Goal: Navigation & Orientation: Find specific page/section

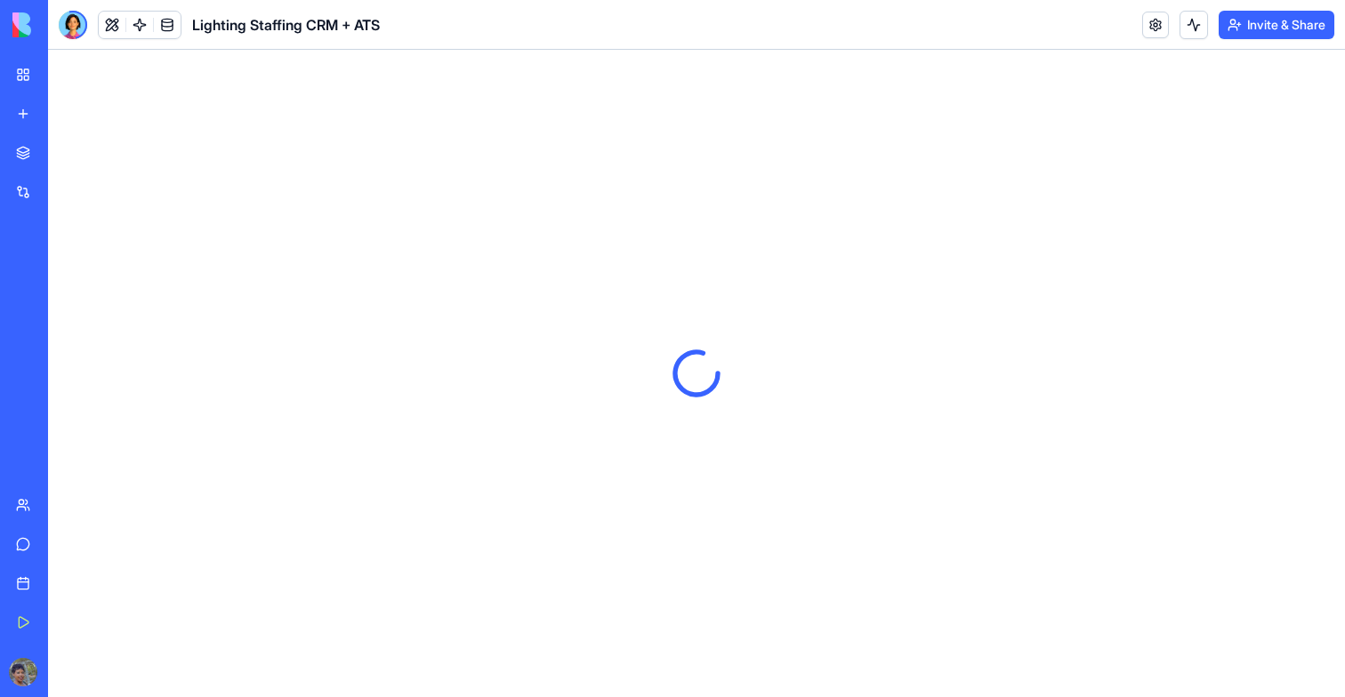
click at [87, 12] on div "Lighting Staffing CRM + ATS" at bounding box center [219, 25] width 321 height 28
click at [76, 21] on div at bounding box center [73, 25] width 28 height 28
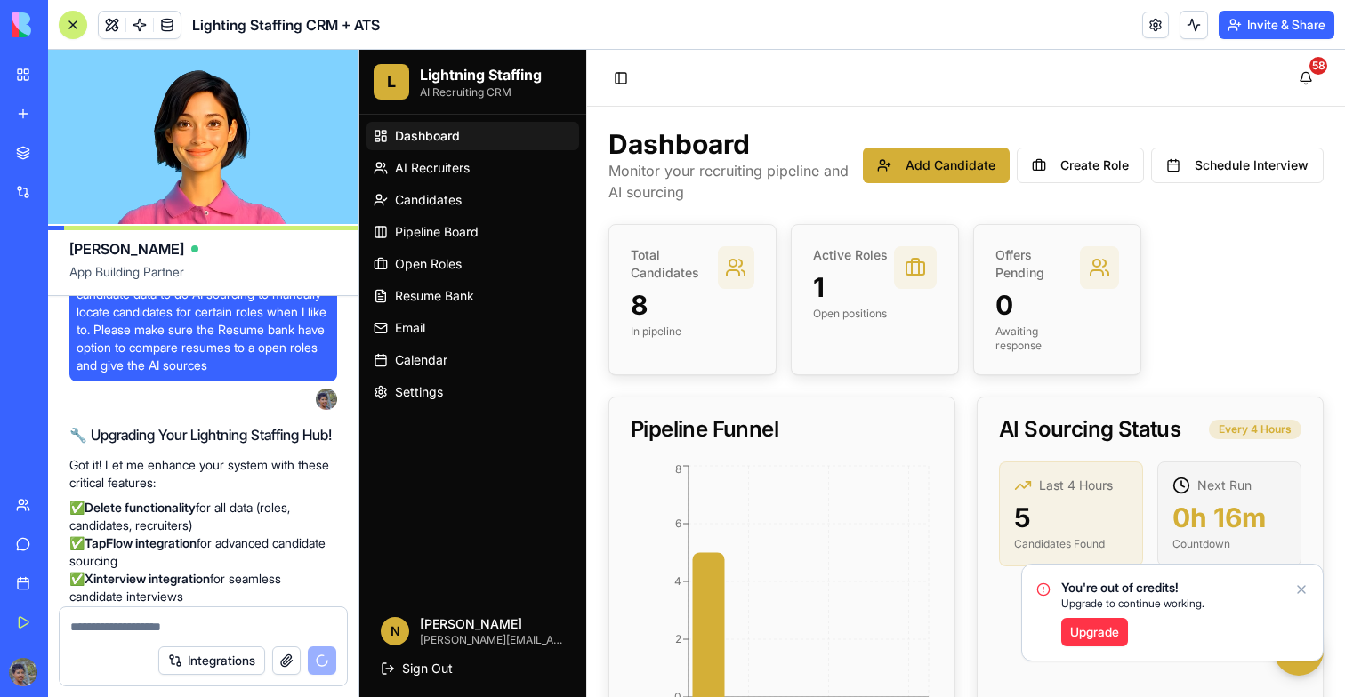
scroll to position [7532, 0]
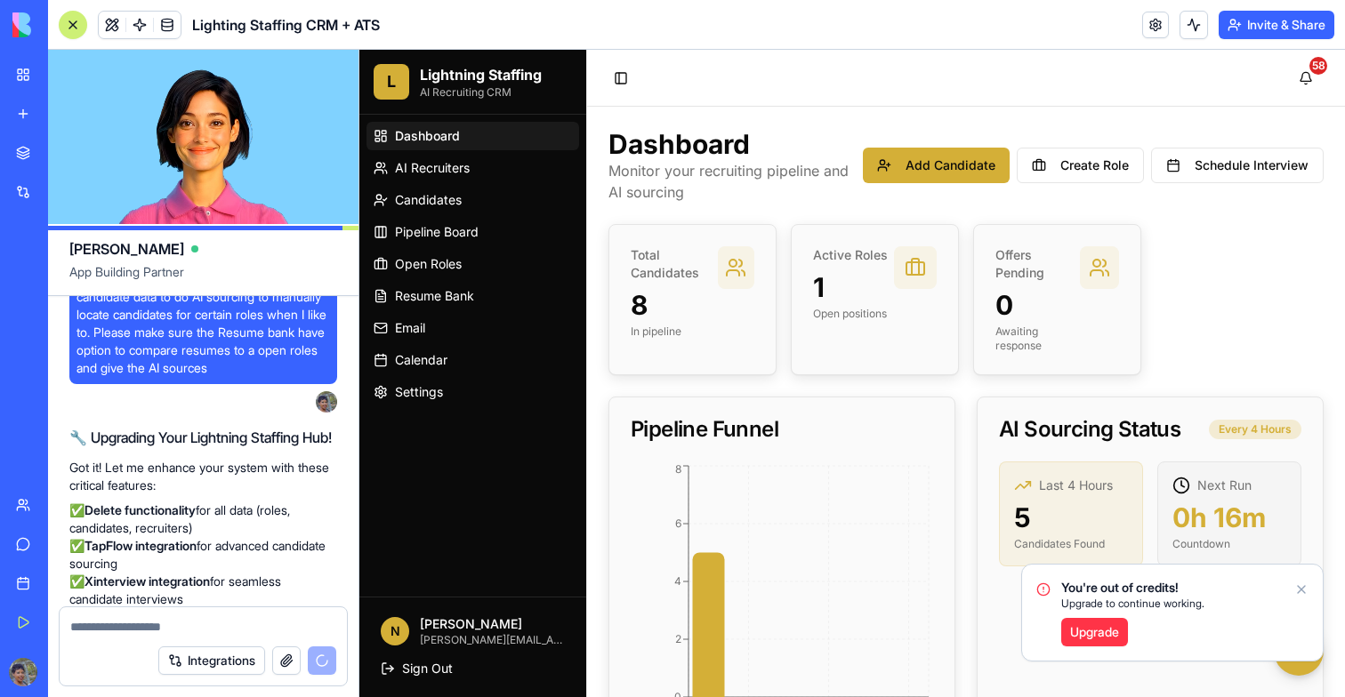
click at [426, 140] on span "Dashboard" at bounding box center [427, 136] width 65 height 18
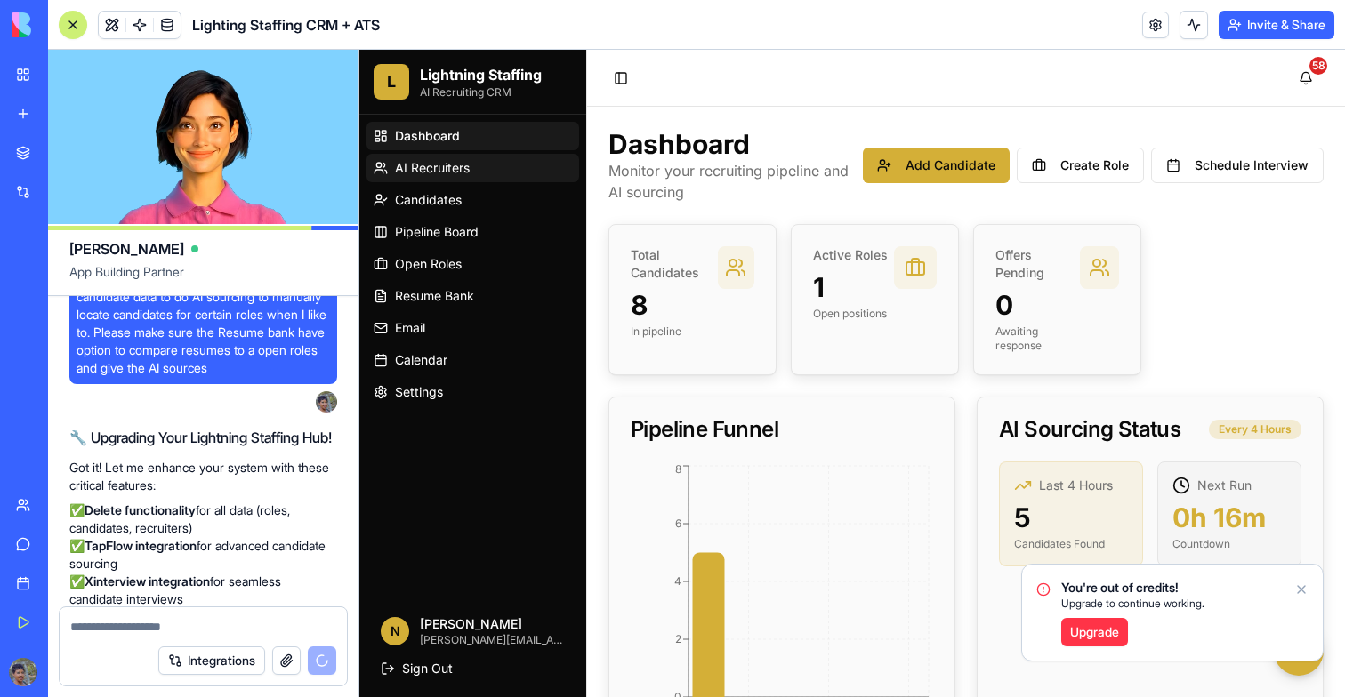
click at [444, 169] on span "AI Recruiters" at bounding box center [432, 168] width 75 height 18
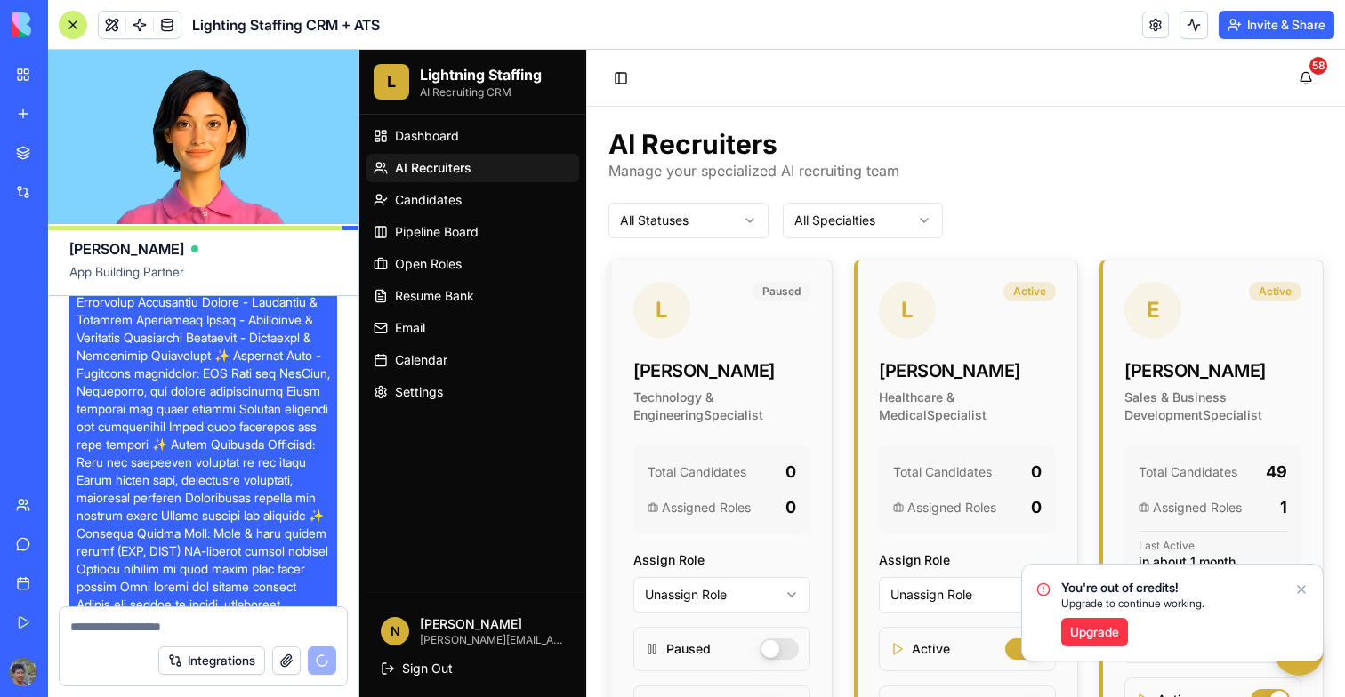
scroll to position [11834, 0]
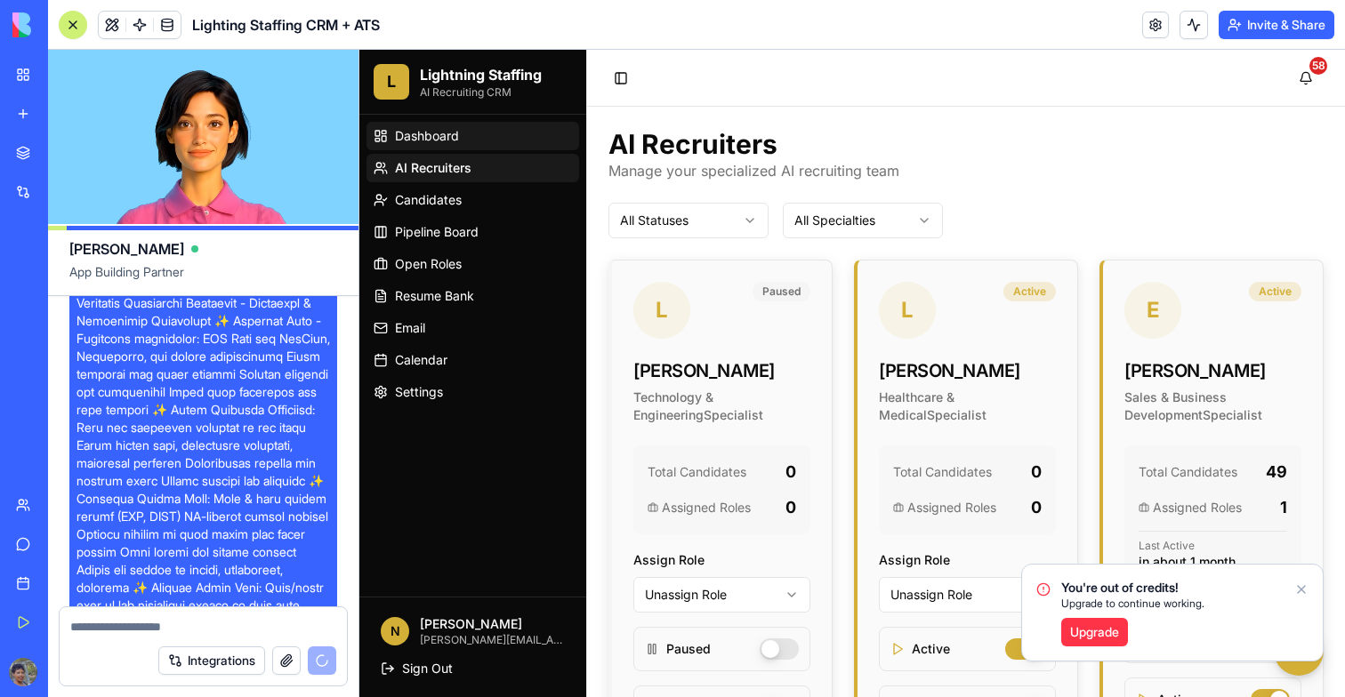
click at [422, 141] on span "Dashboard" at bounding box center [427, 136] width 64 height 18
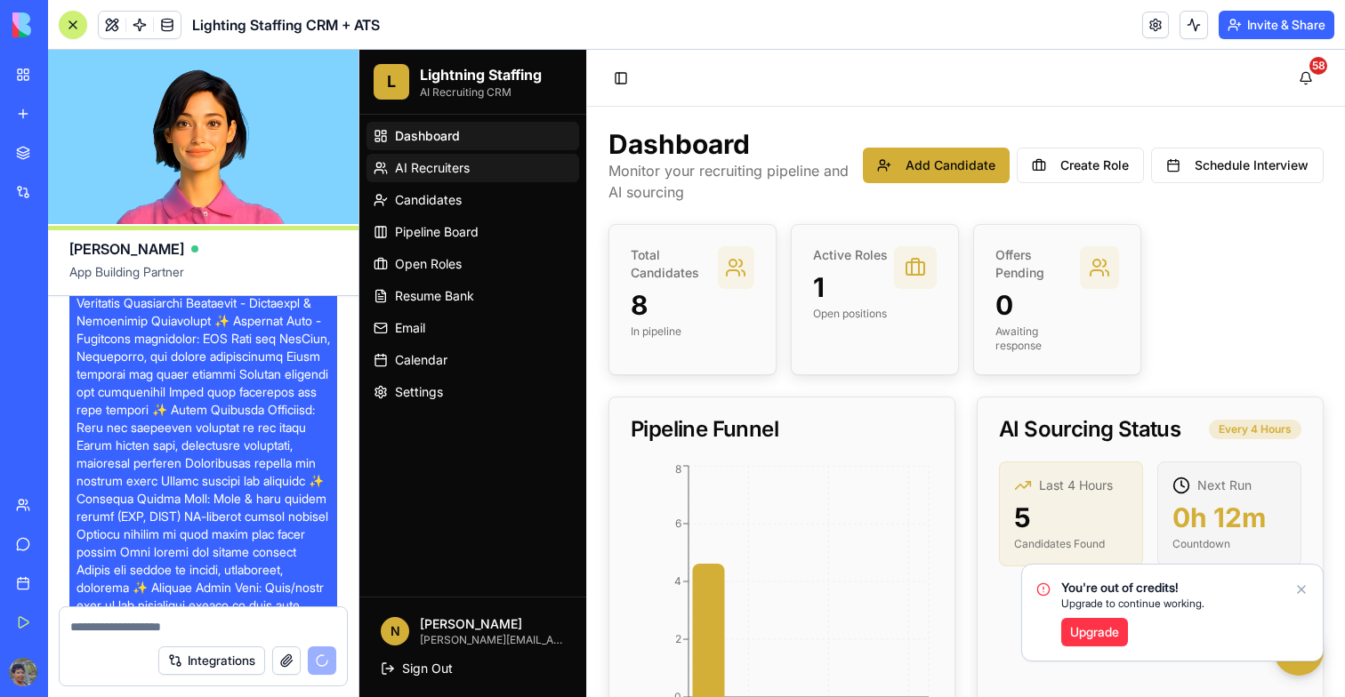
click at [422, 155] on link "AI Recruiters" at bounding box center [472, 168] width 213 height 28
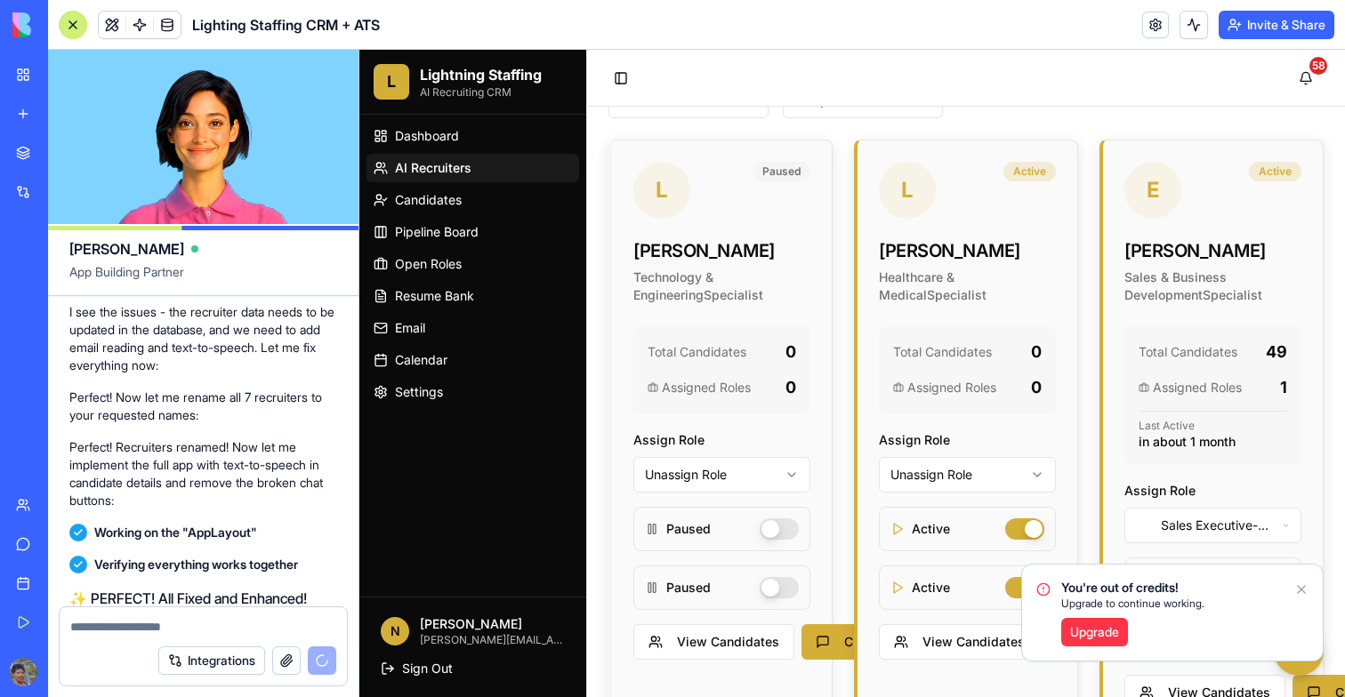
scroll to position [135, 0]
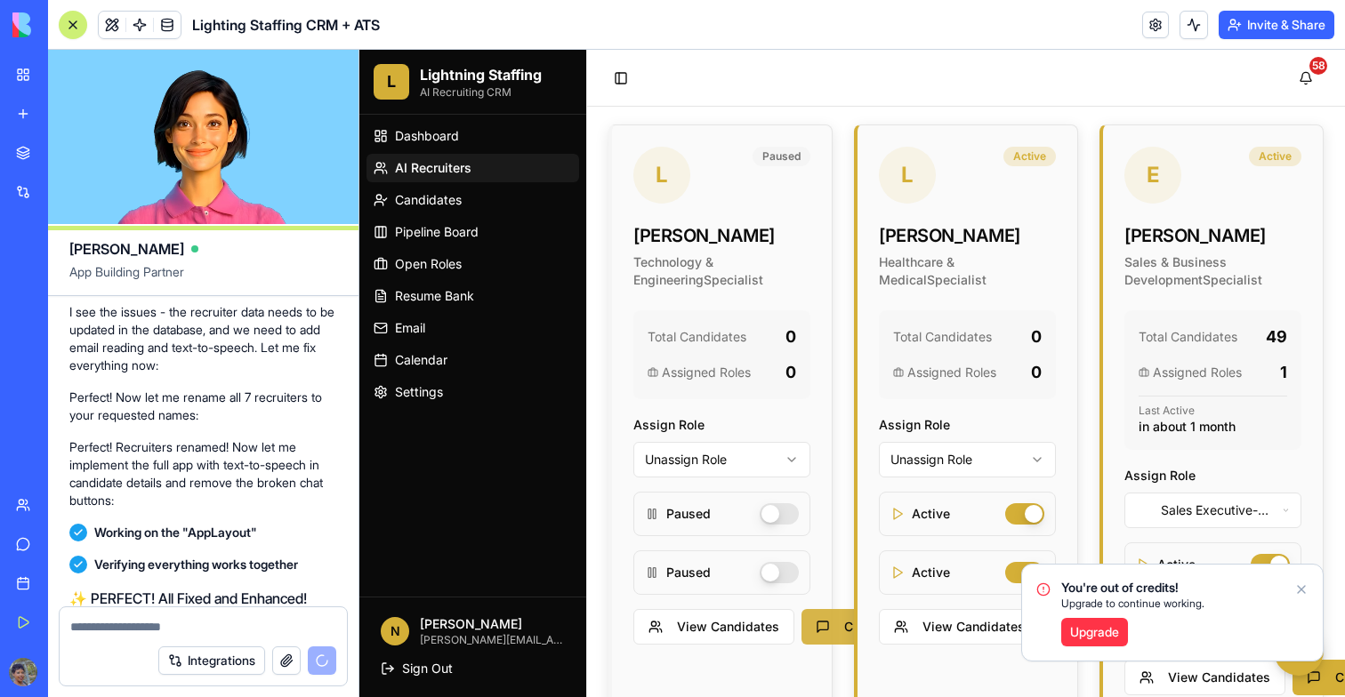
click at [835, 623] on button "Chat with [PERSON_NAME]" at bounding box center [909, 627] width 216 height 36
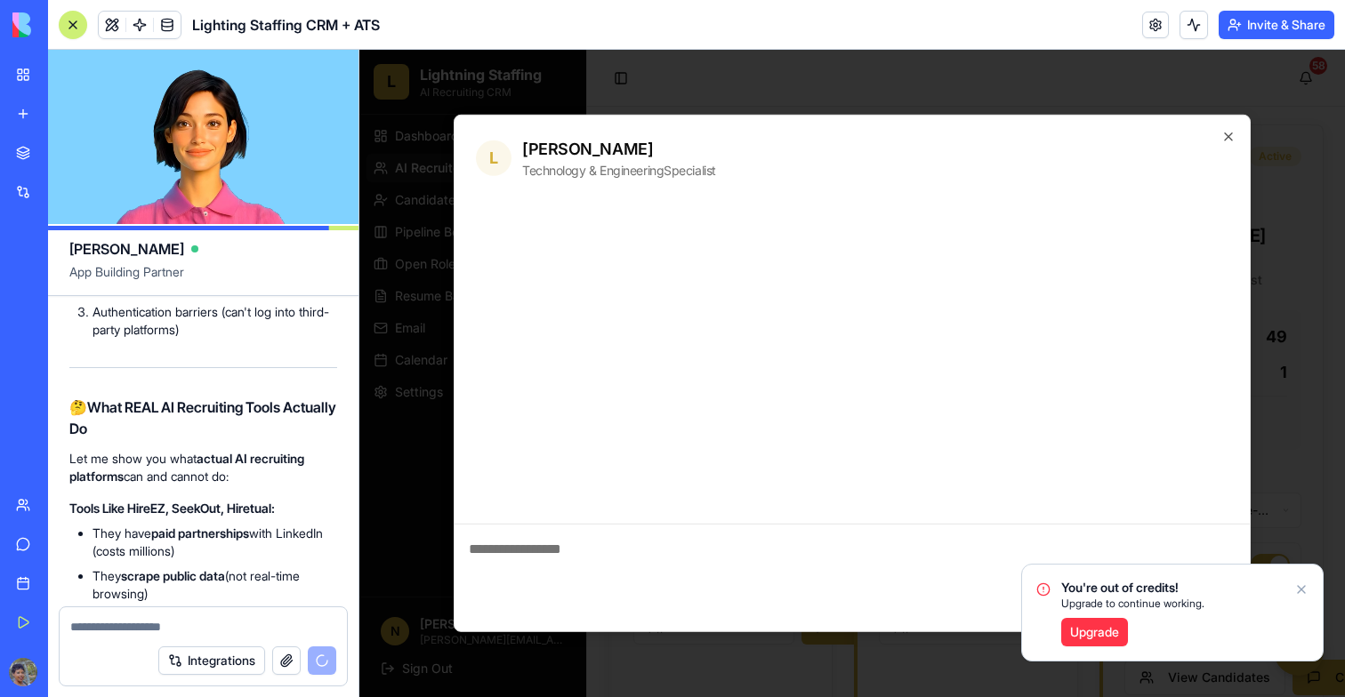
scroll to position [71501, 0]
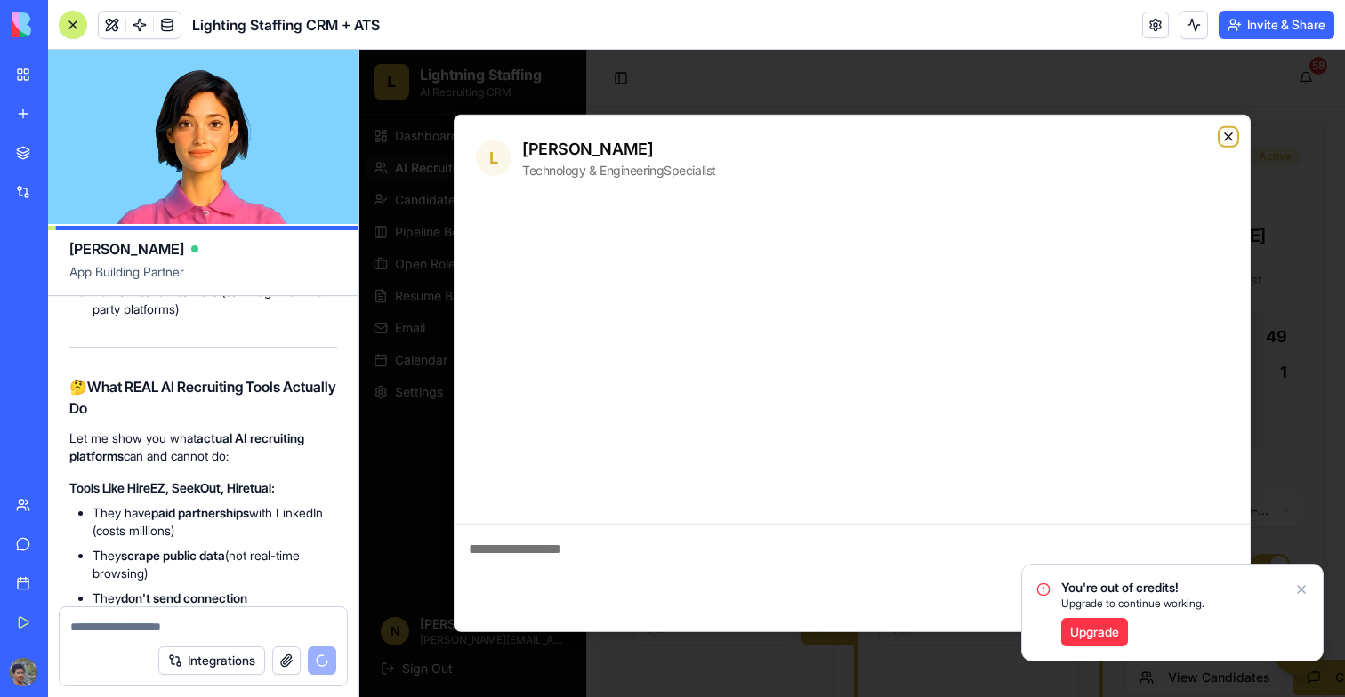
click at [1224, 135] on icon "button" at bounding box center [1228, 137] width 14 height 14
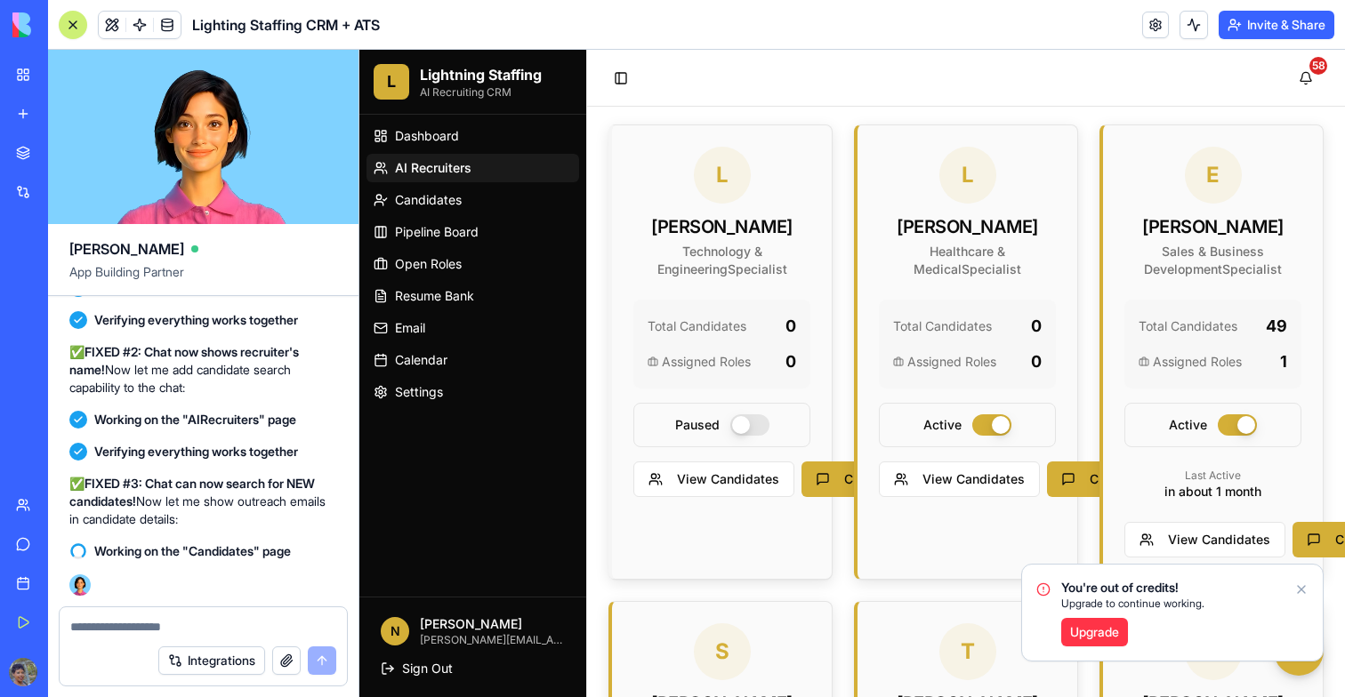
scroll to position [114833, 0]
click at [437, 164] on span "AI Recruiters" at bounding box center [433, 168] width 76 height 18
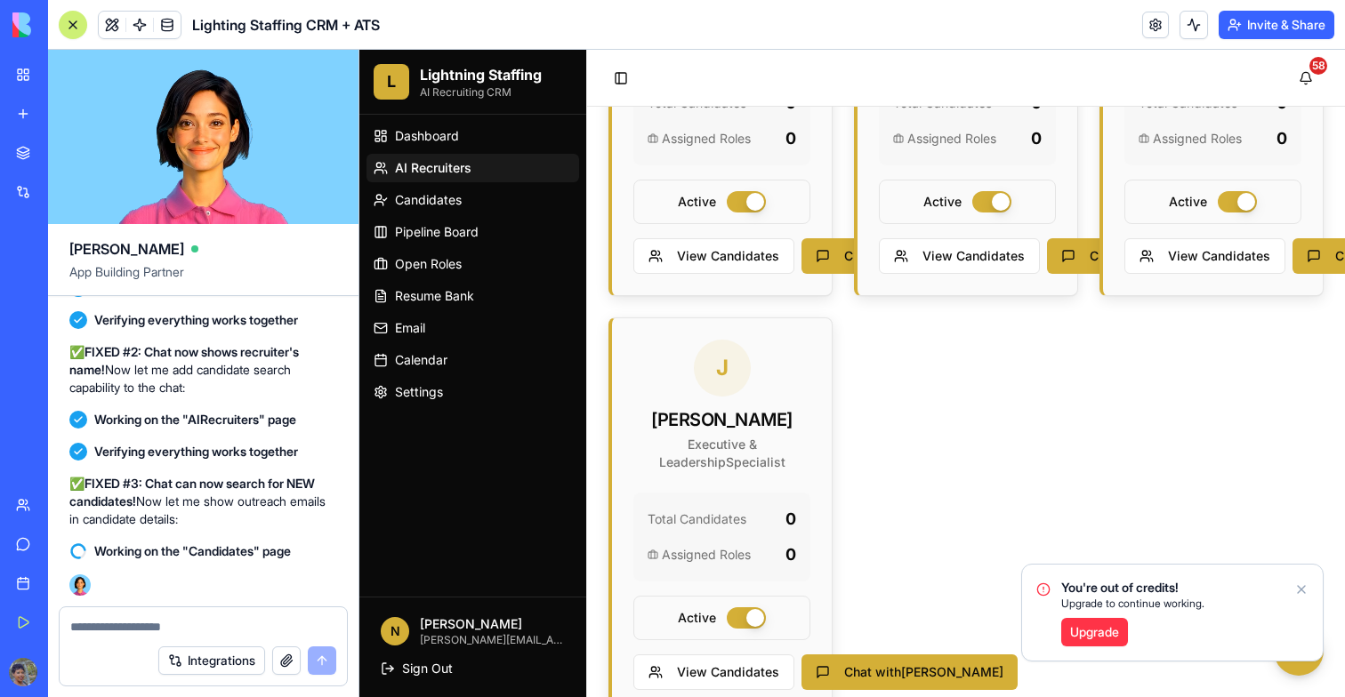
scroll to position [872, 0]
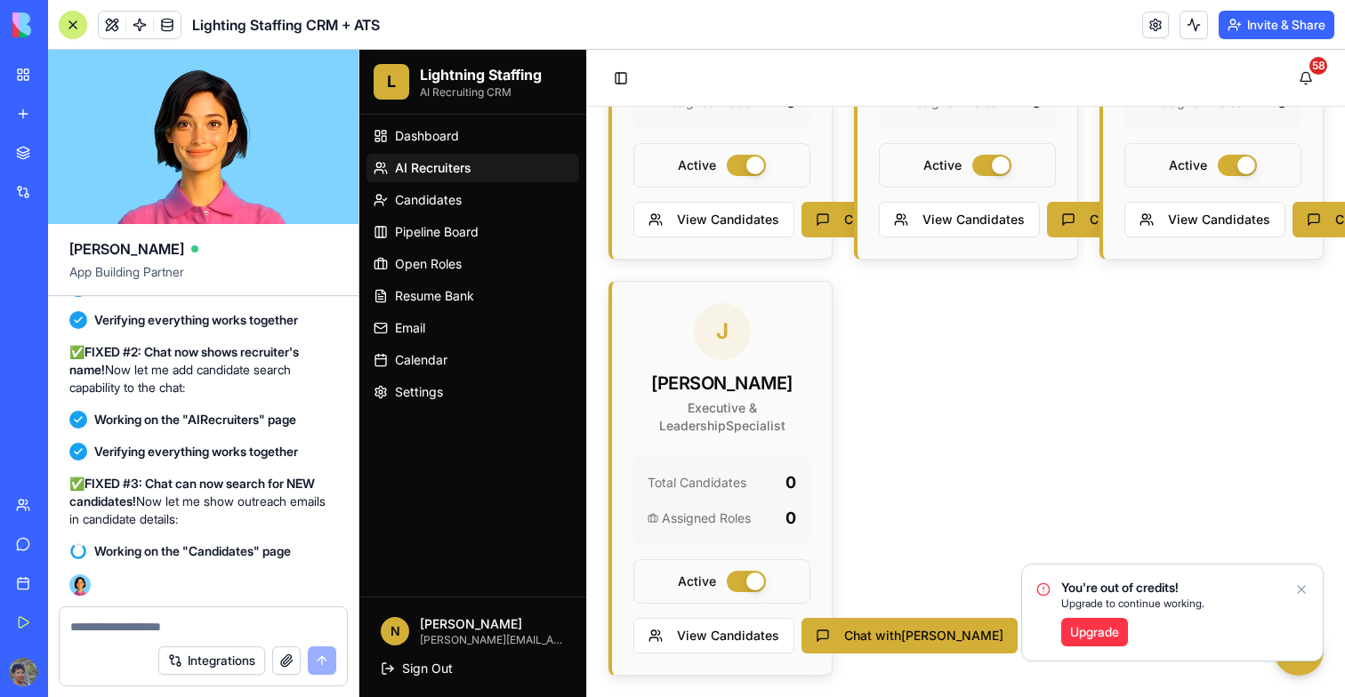
click at [1302, 591] on icon "Notifications alt+T" at bounding box center [1301, 589] width 7 height 7
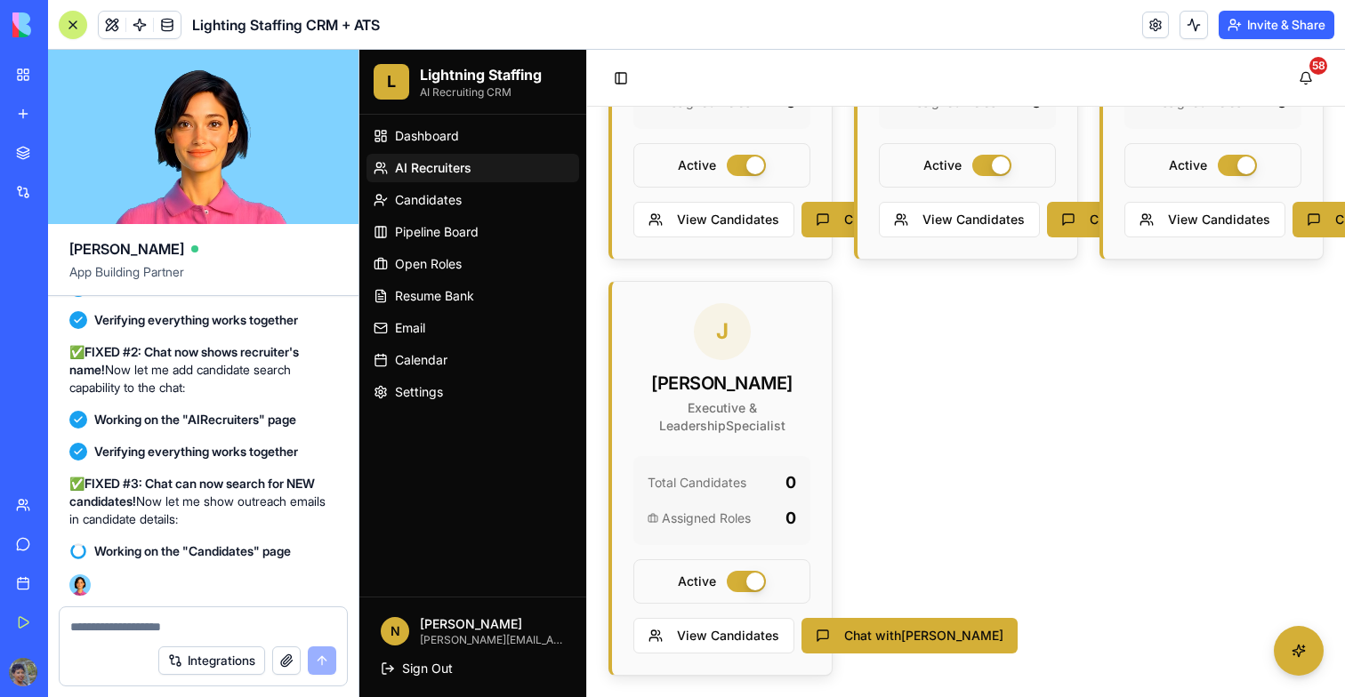
click at [83, 21] on button at bounding box center [73, 25] width 28 height 28
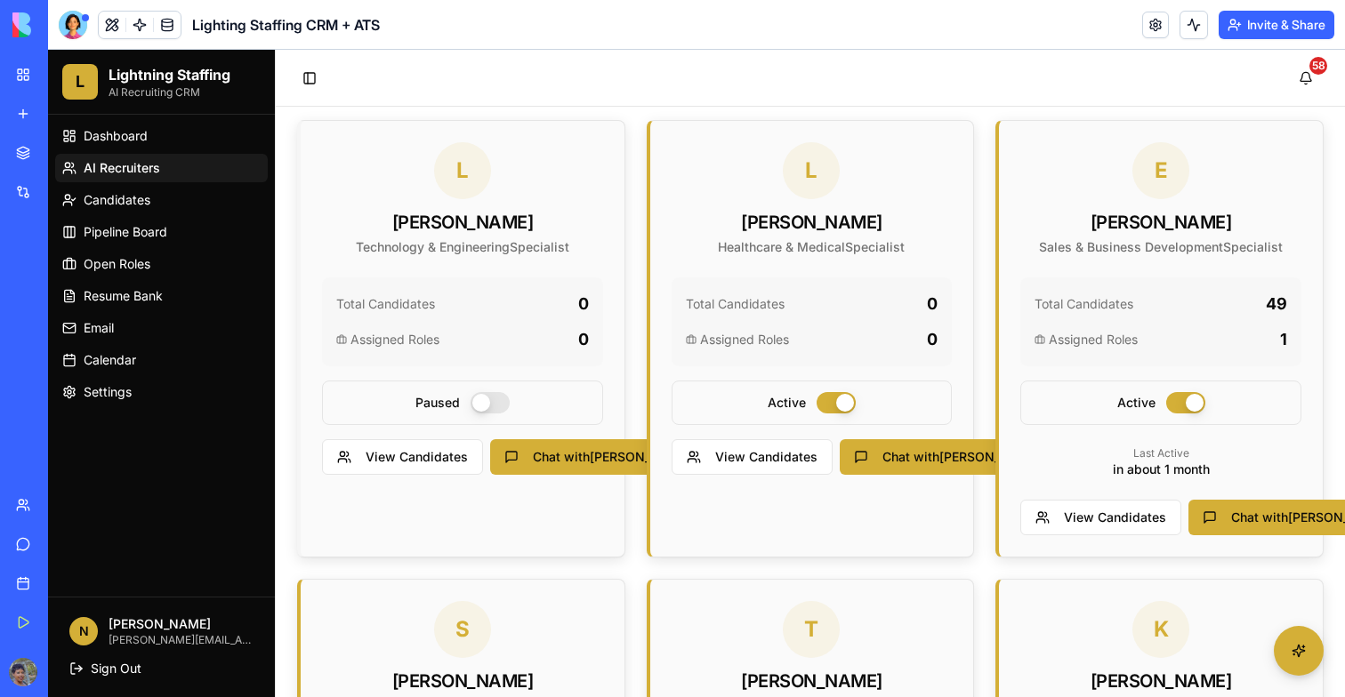
scroll to position [36, 0]
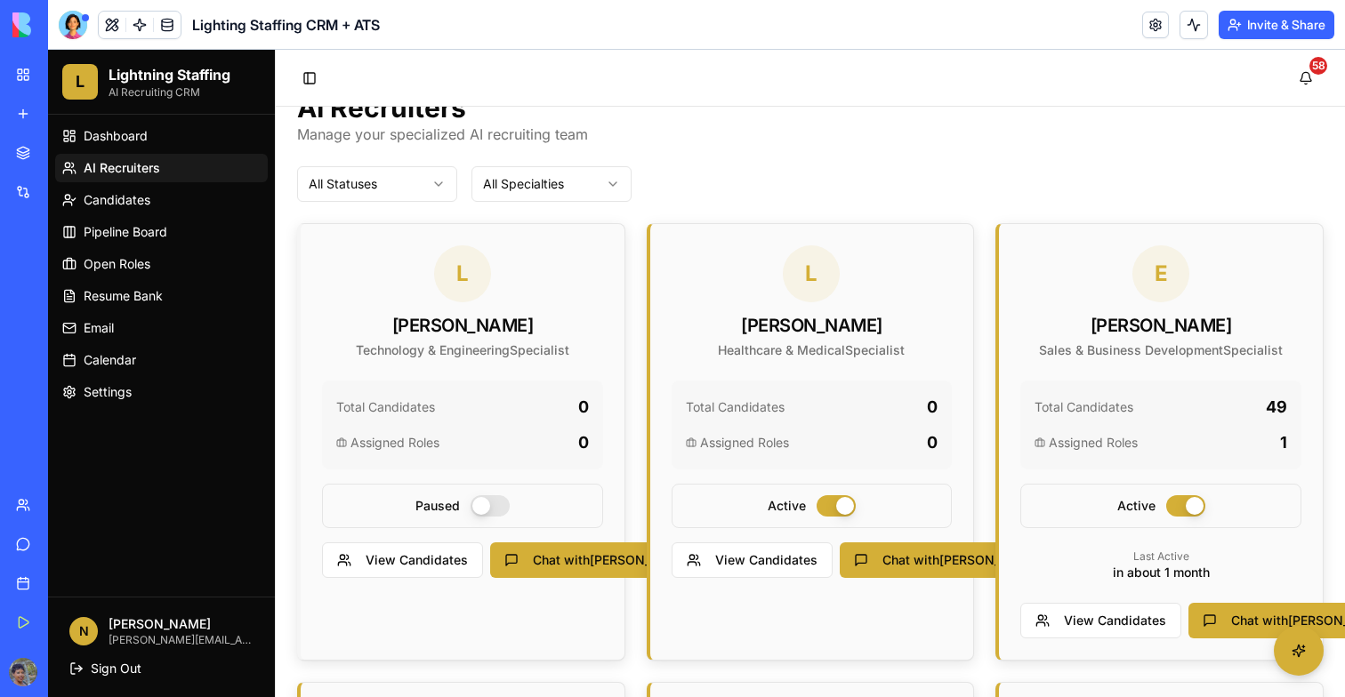
click at [80, 41] on header "Lighting Staffing CRM + ATS Invite & Share" at bounding box center [696, 25] width 1297 height 50
click at [77, 27] on div at bounding box center [73, 25] width 28 height 28
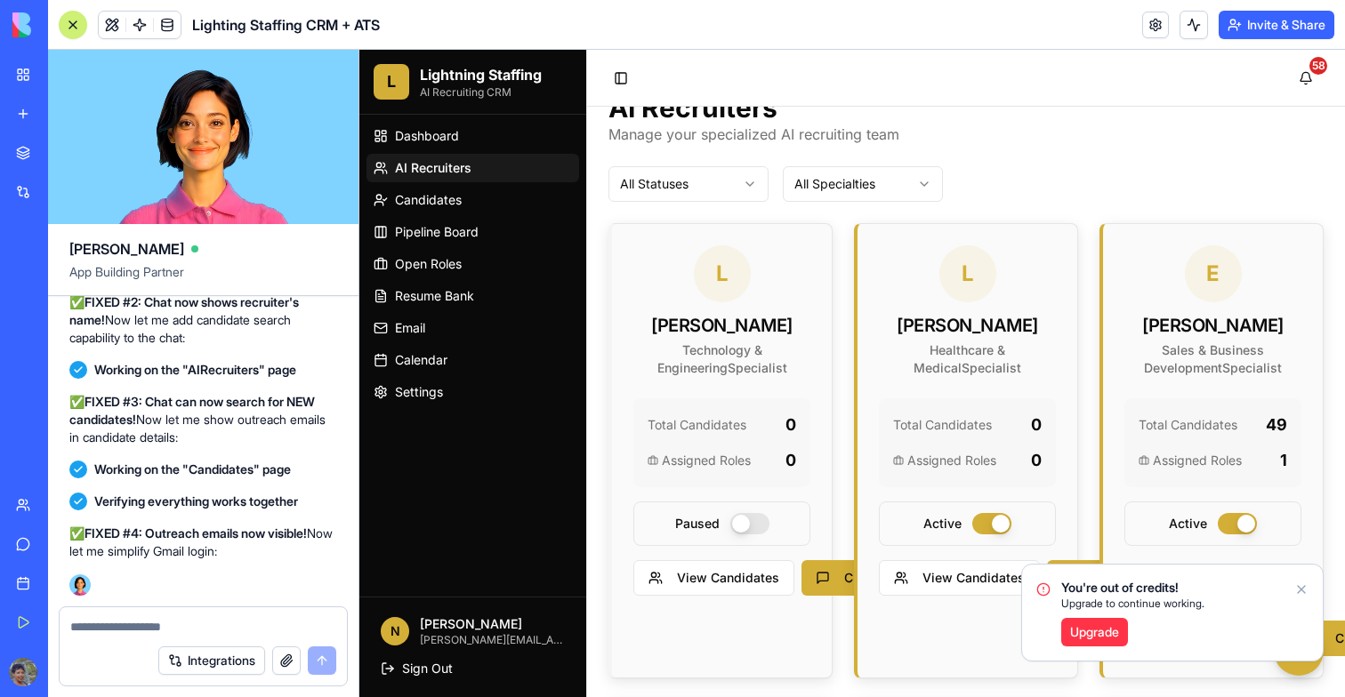
scroll to position [115025, 0]
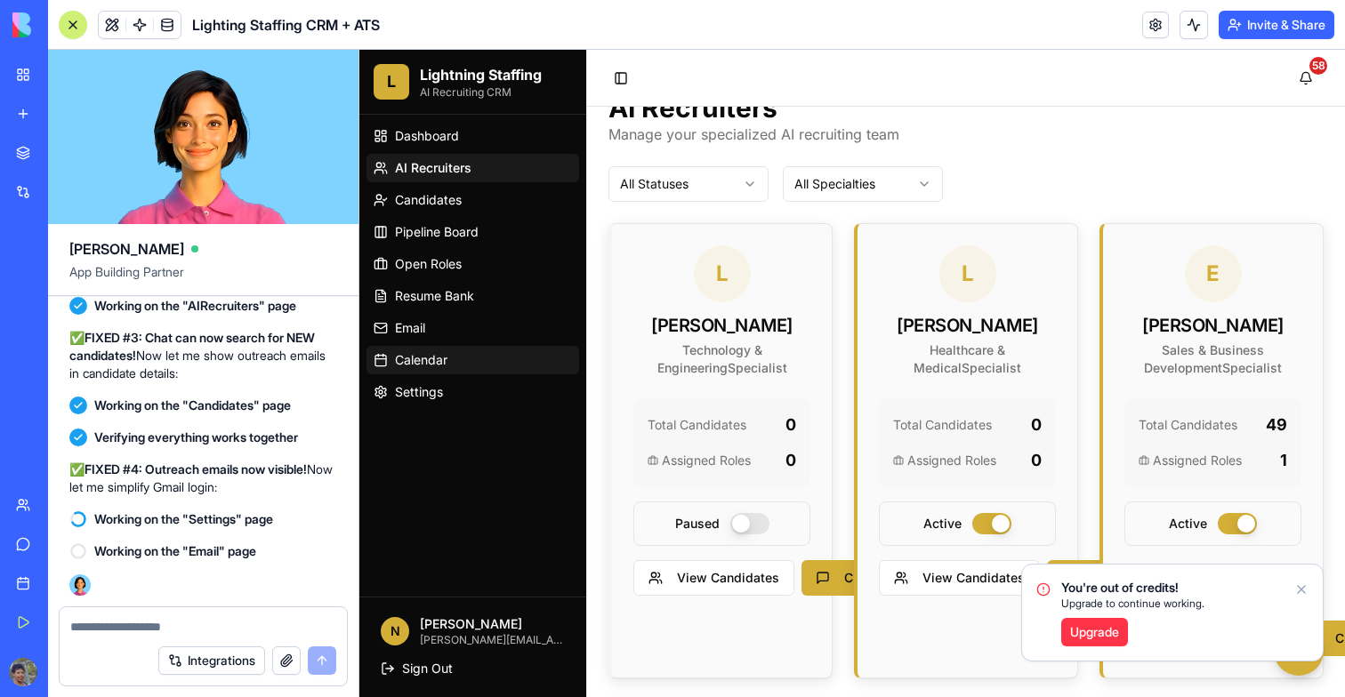
click at [431, 368] on span "Calendar" at bounding box center [421, 360] width 52 height 18
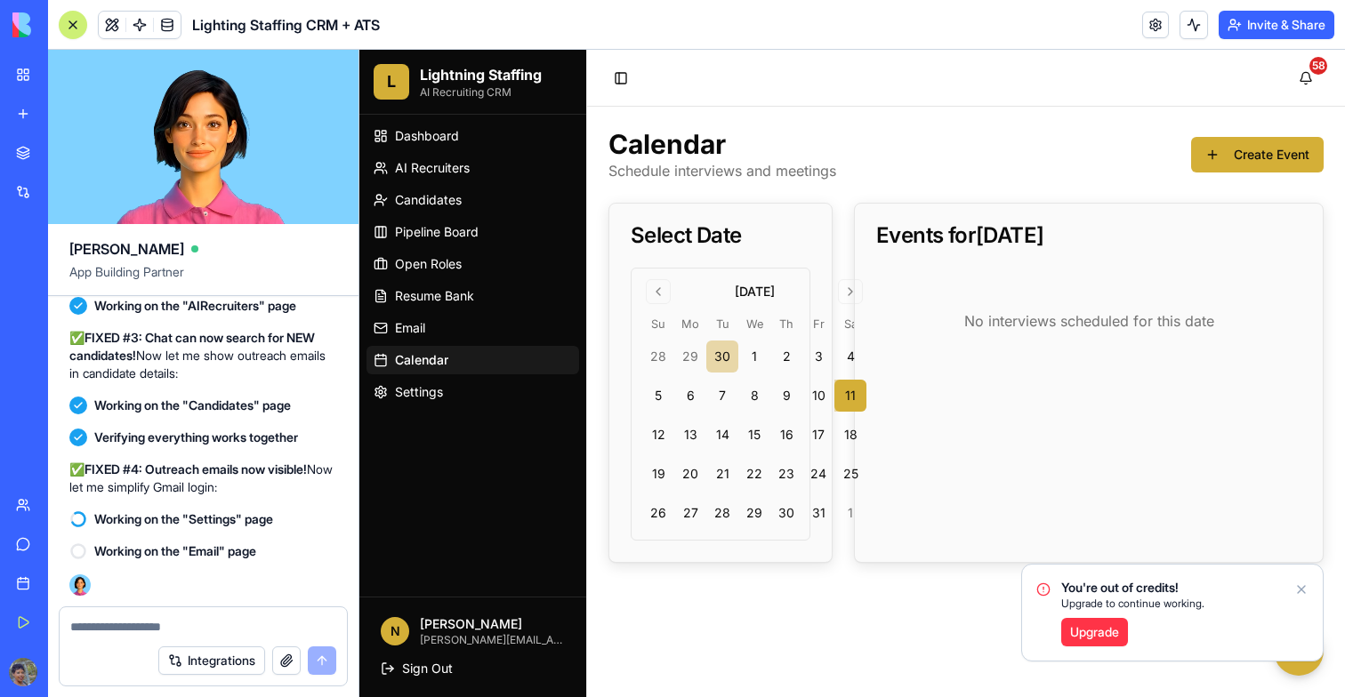
click at [721, 342] on button "30" at bounding box center [722, 357] width 32 height 32
click at [763, 392] on button "8" at bounding box center [754, 396] width 32 height 32
click at [751, 417] on tbody "28 29 30 1 2 3 4 5 6 7 8 9 10 11 12 13 14 15 16 17 18 19 20 21 22 23 24 25 26 2…" at bounding box center [754, 432] width 224 height 196
click at [751, 430] on button "15" at bounding box center [754, 435] width 32 height 32
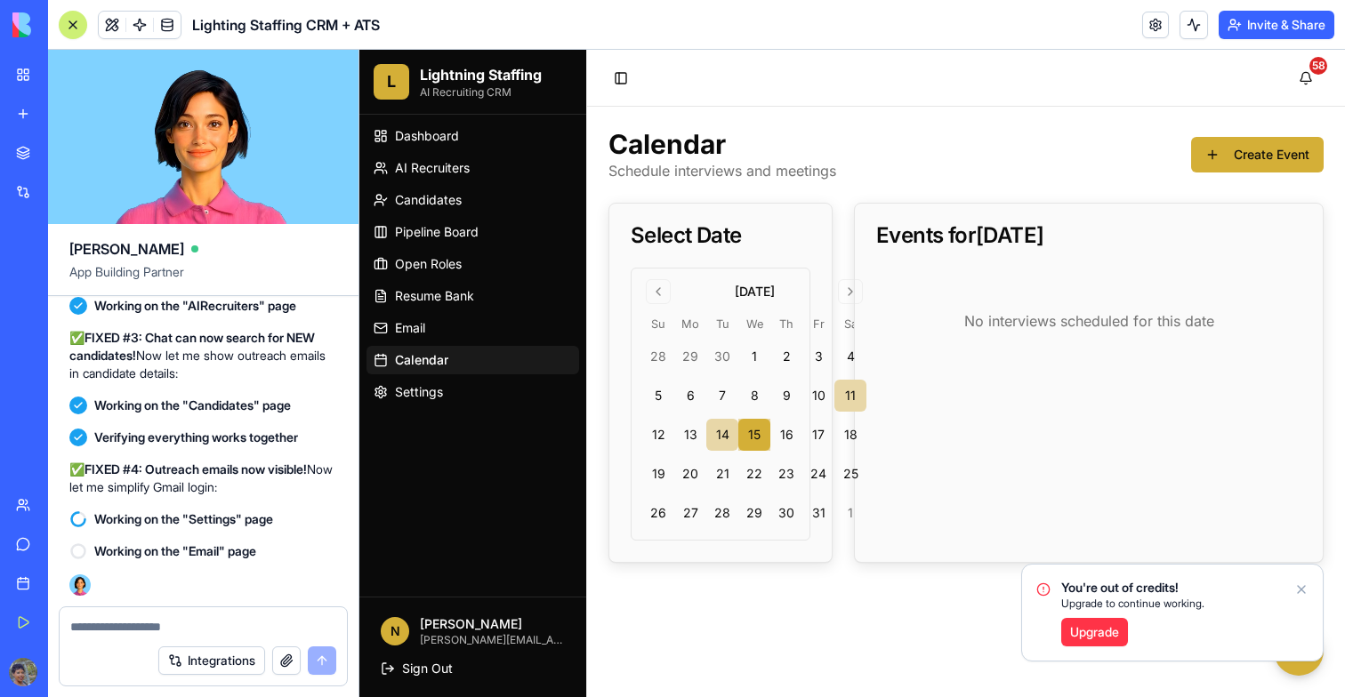
click at [735, 449] on button "14" at bounding box center [722, 435] width 32 height 32
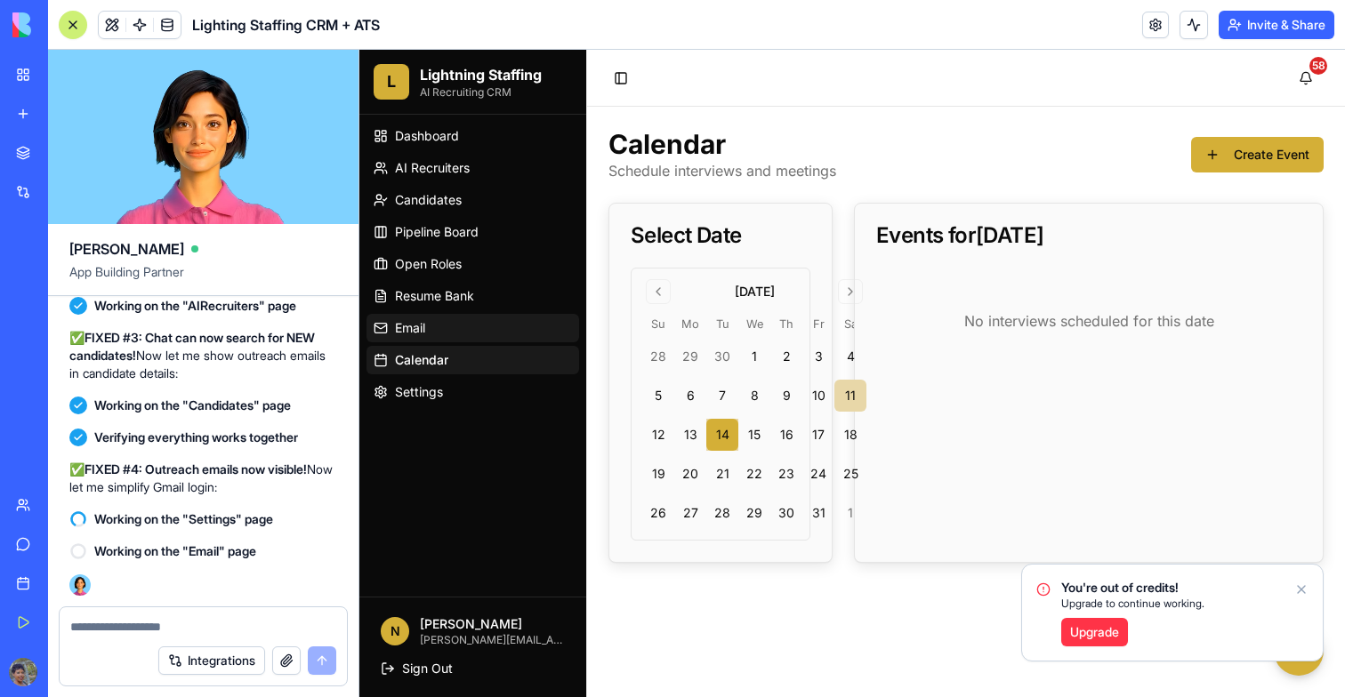
click at [410, 325] on span "Email" at bounding box center [410, 328] width 30 height 18
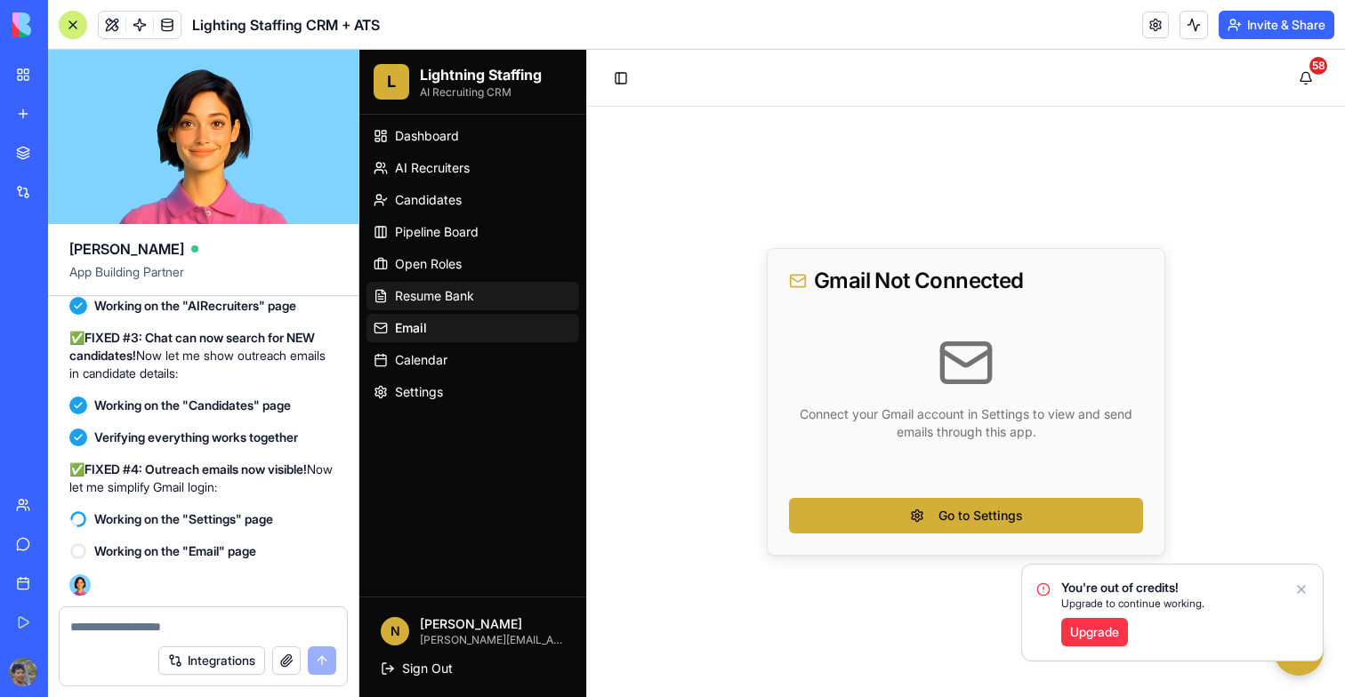
click at [423, 298] on span "Resume Bank" at bounding box center [434, 296] width 79 height 18
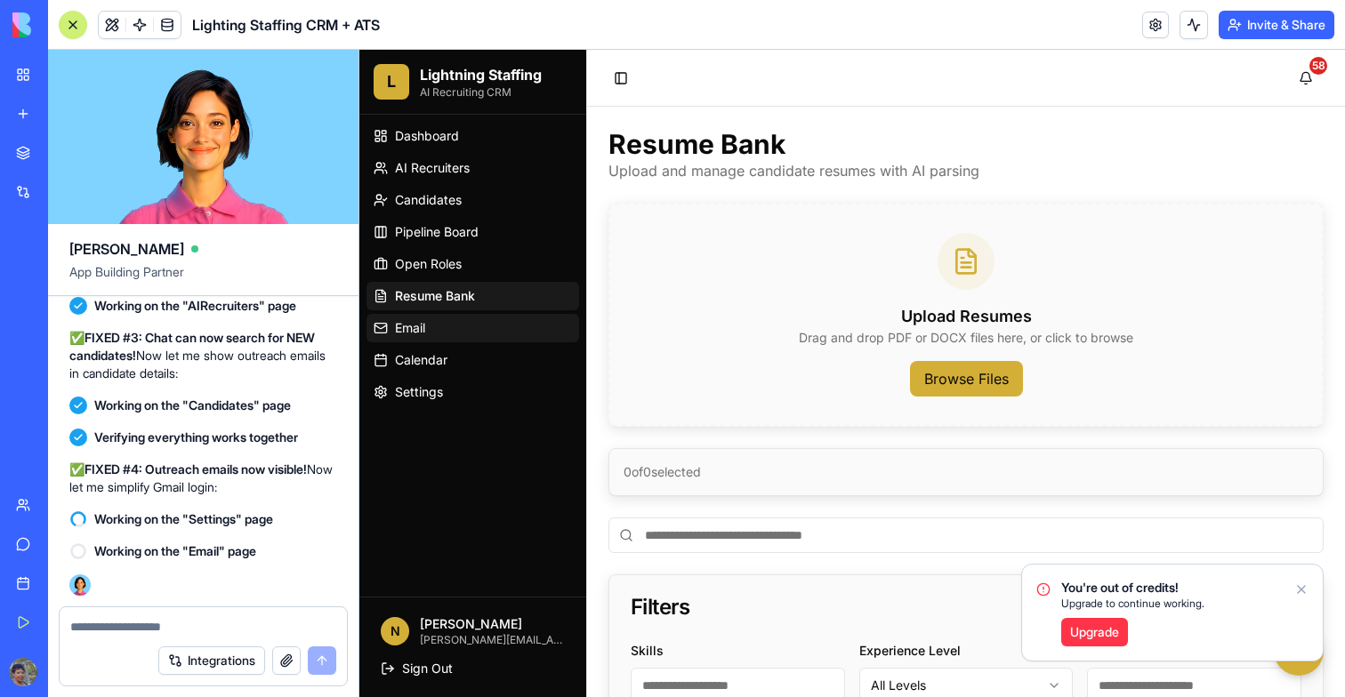
click at [420, 316] on link "Email" at bounding box center [472, 328] width 213 height 28
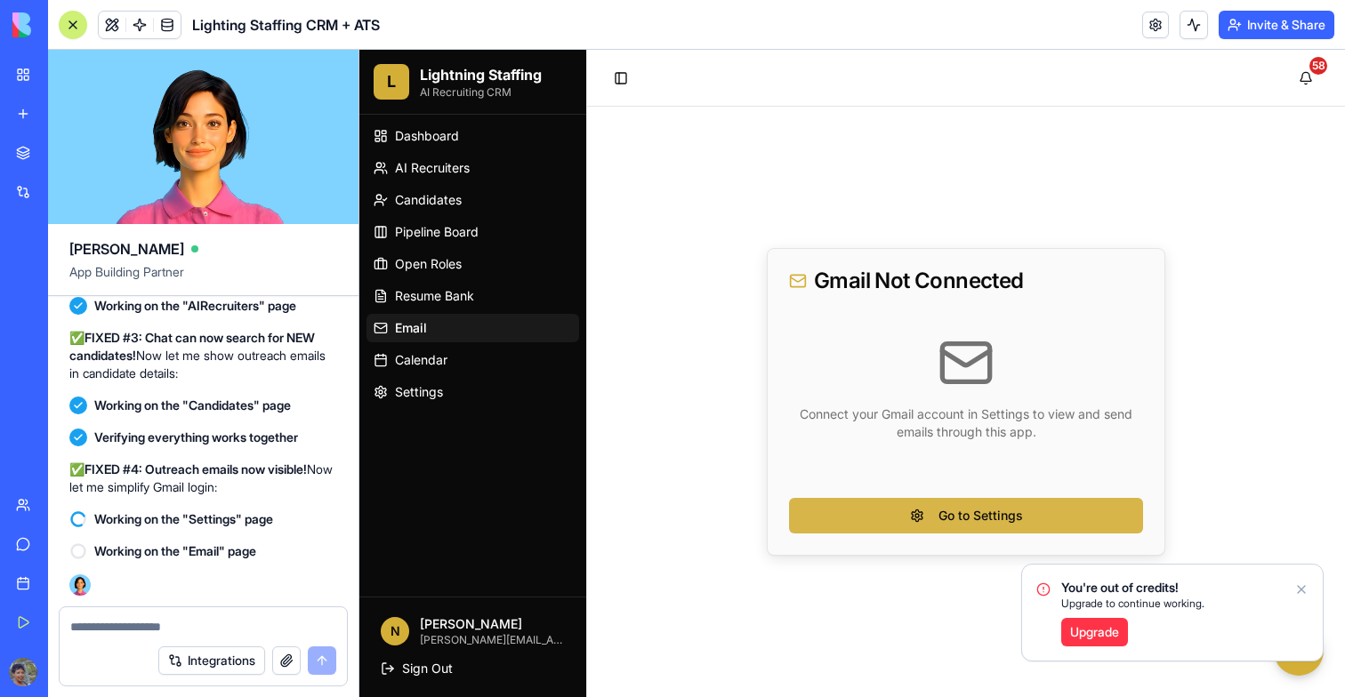
click at [1013, 528] on button "Go to Settings" at bounding box center [966, 516] width 354 height 36
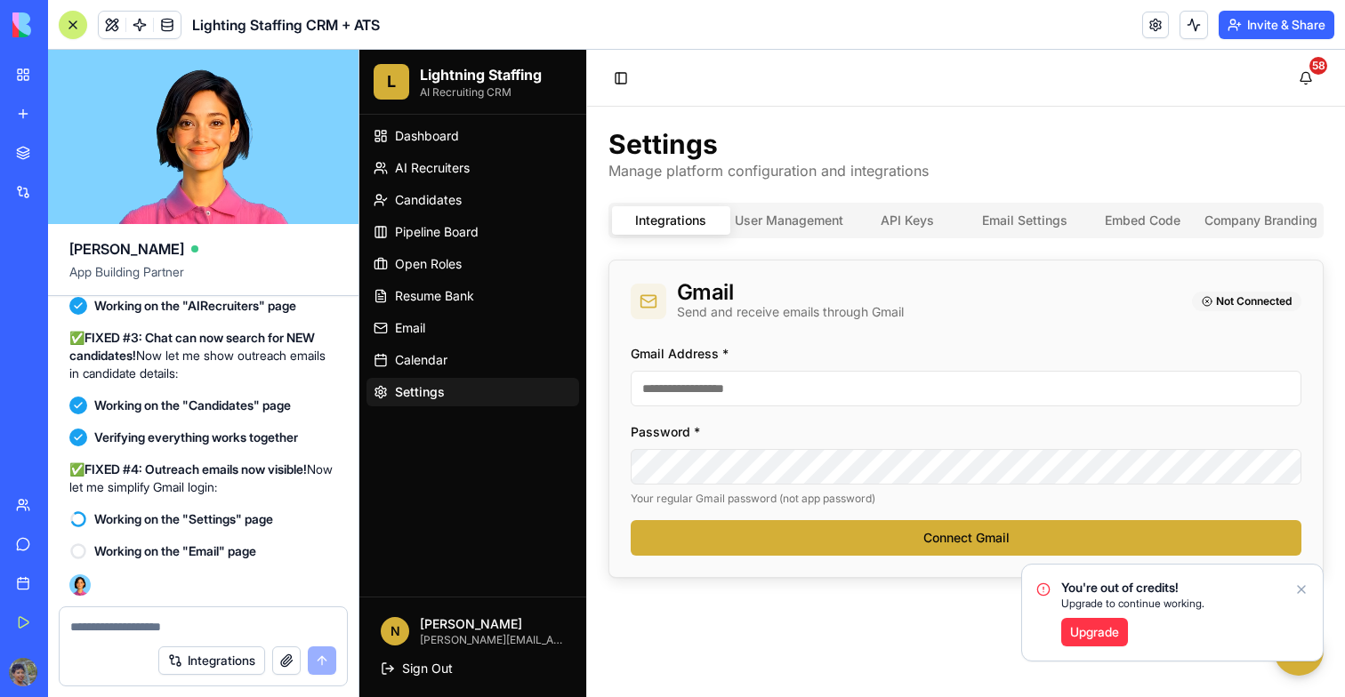
scroll to position [114930, 0]
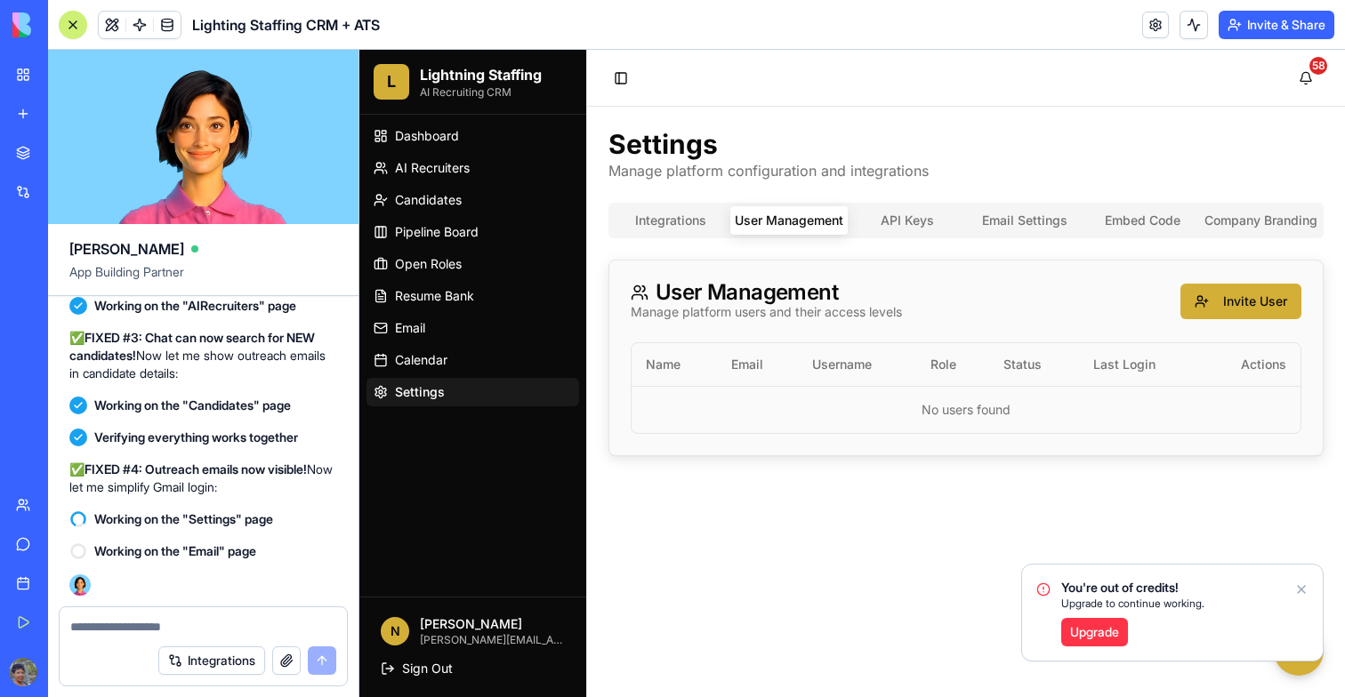
click at [807, 213] on button "User Management" at bounding box center [789, 220] width 118 height 28
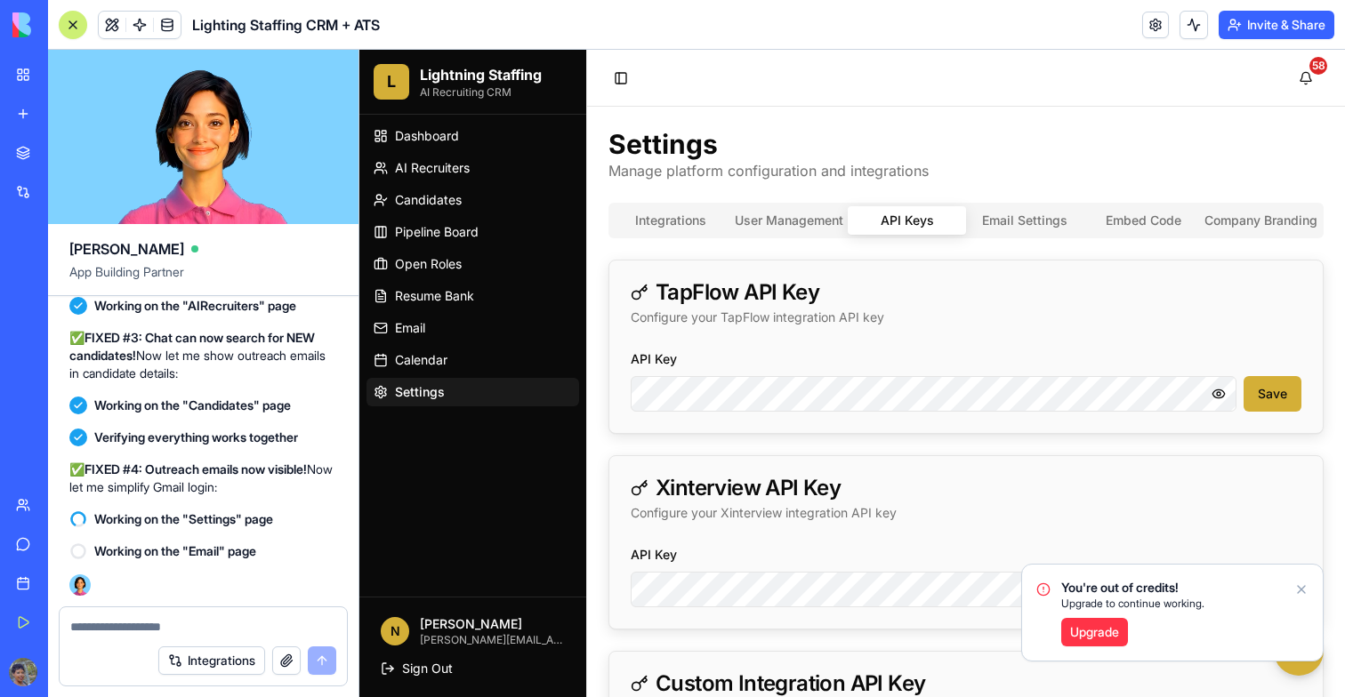
click at [951, 223] on button "API Keys" at bounding box center [907, 220] width 118 height 28
click at [1033, 215] on button "Email Settings" at bounding box center [1025, 220] width 118 height 28
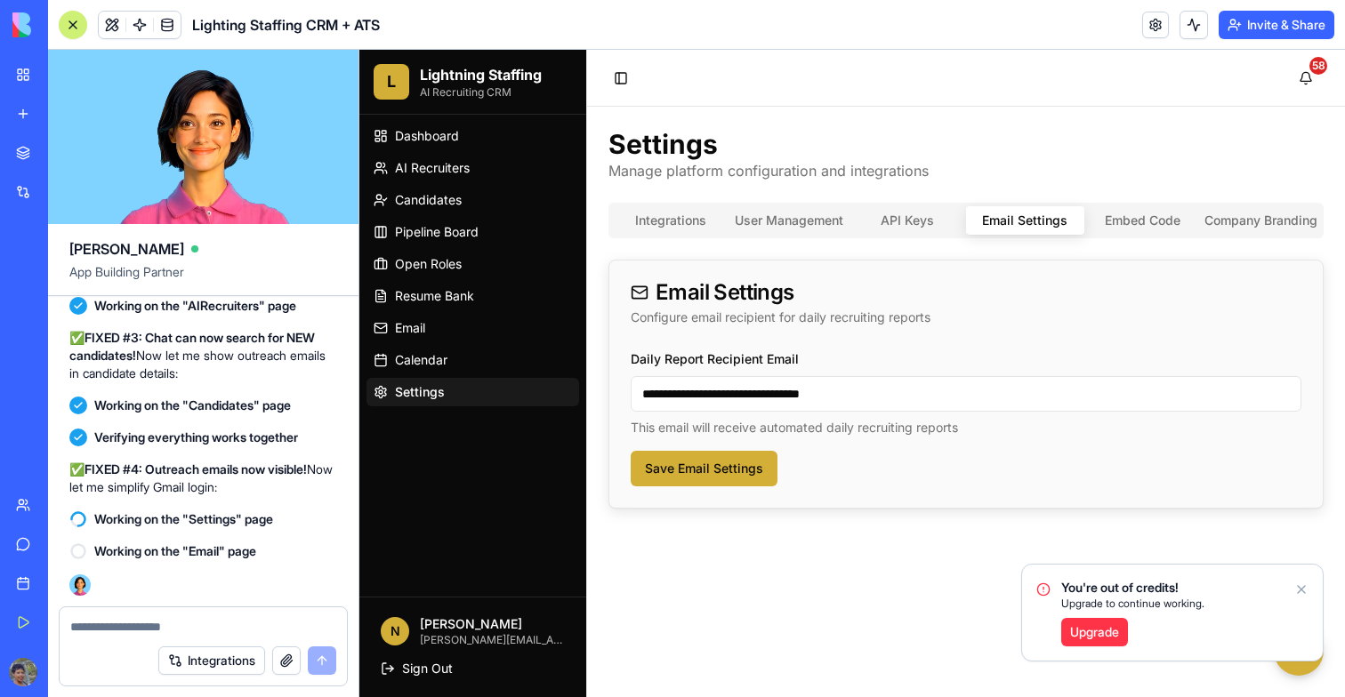
click at [1121, 248] on div "**********" at bounding box center [965, 356] width 715 height 306
click at [1128, 245] on div "**********" at bounding box center [965, 356] width 715 height 306
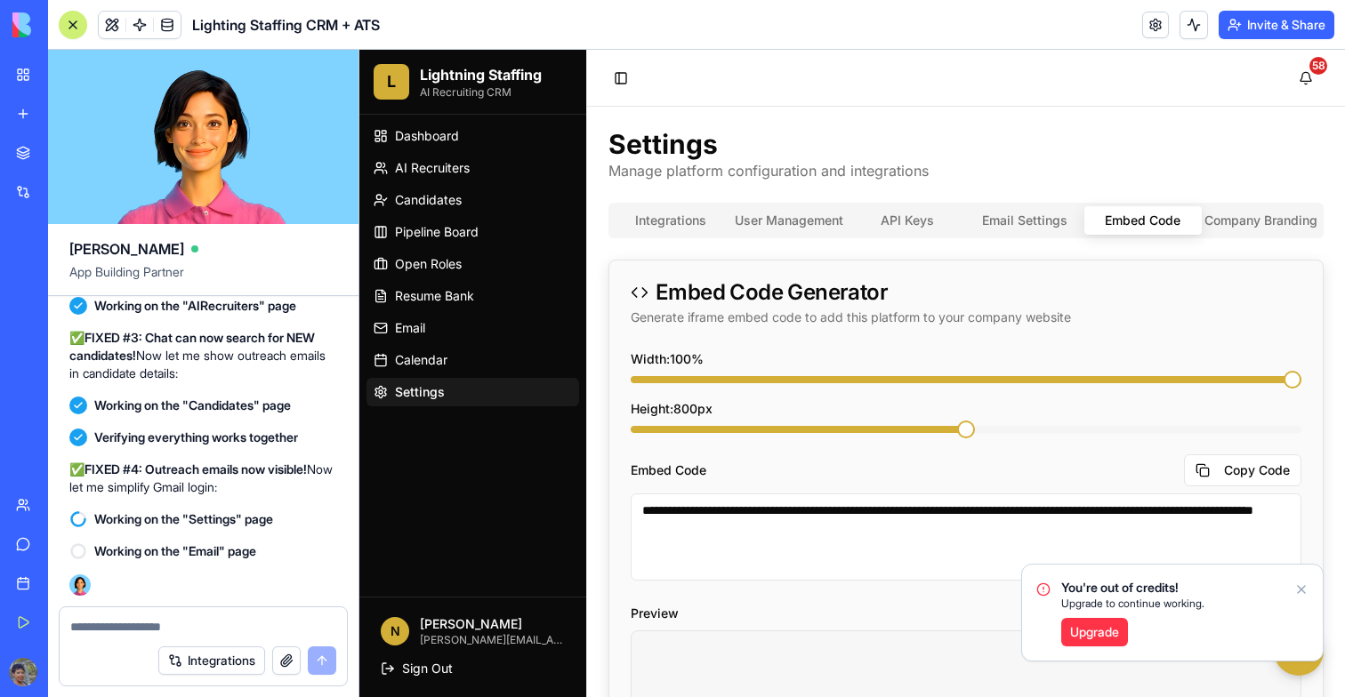
click at [1116, 218] on button "Embed Code" at bounding box center [1143, 220] width 118 height 28
click at [417, 201] on span "Candidates" at bounding box center [428, 200] width 67 height 18
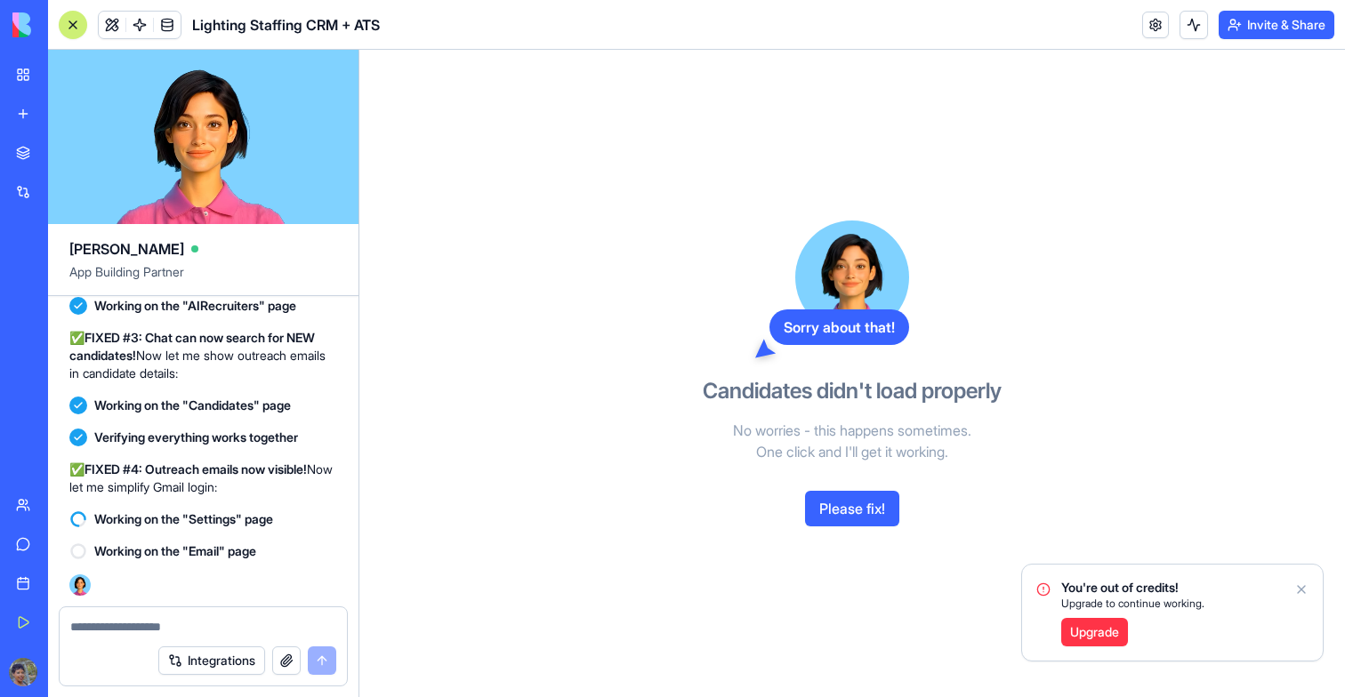
scroll to position [114137, 0]
click at [109, 27] on span at bounding box center [112, 25] width 50 height 50
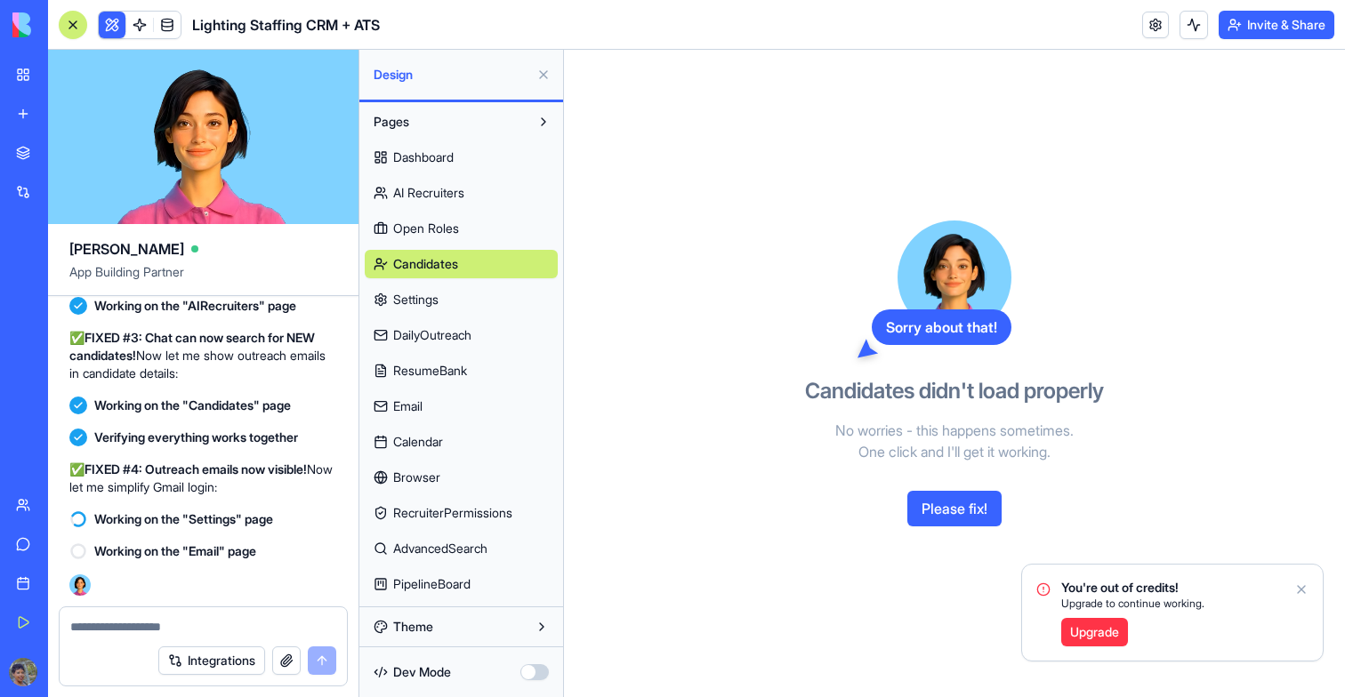
click at [431, 262] on span "Candidates" at bounding box center [425, 264] width 65 height 18
click at [422, 195] on span "AI Recruiters" at bounding box center [428, 193] width 71 height 18
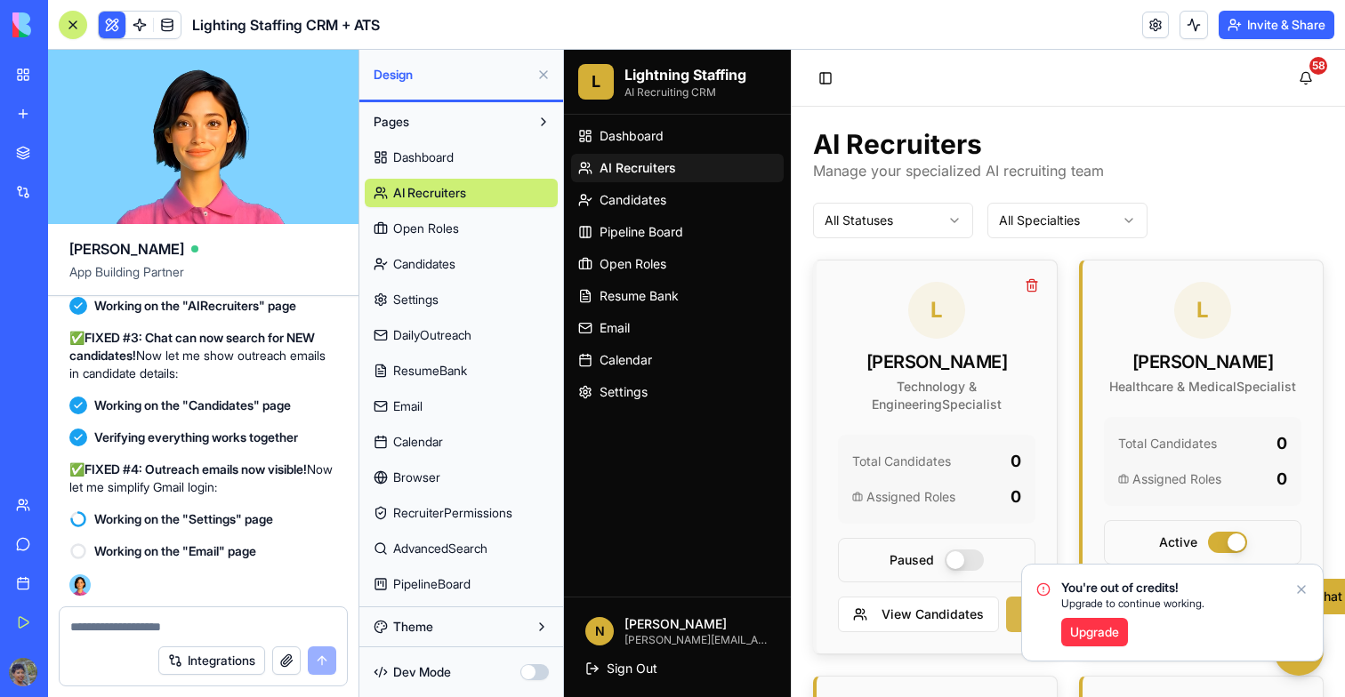
click at [1008, 613] on button "Chat with [PERSON_NAME]" at bounding box center [1114, 615] width 216 height 36
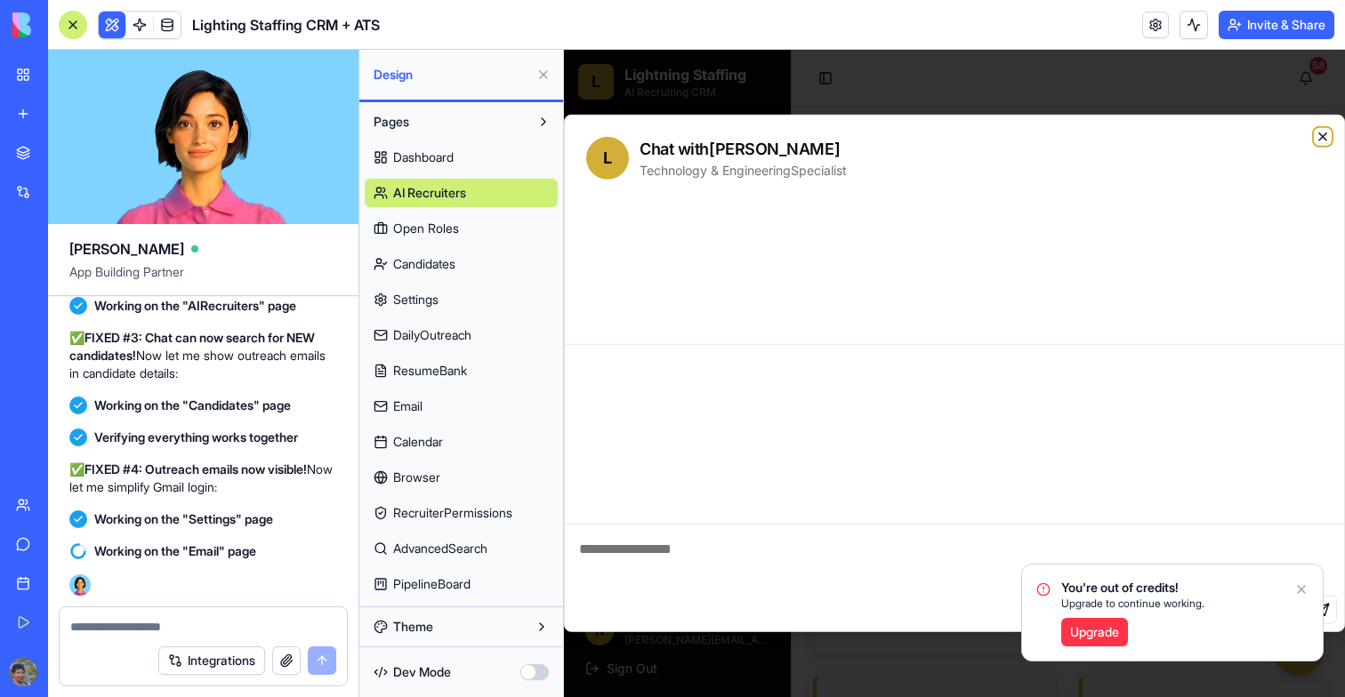
click at [1323, 138] on icon "button" at bounding box center [1322, 136] width 7 height 7
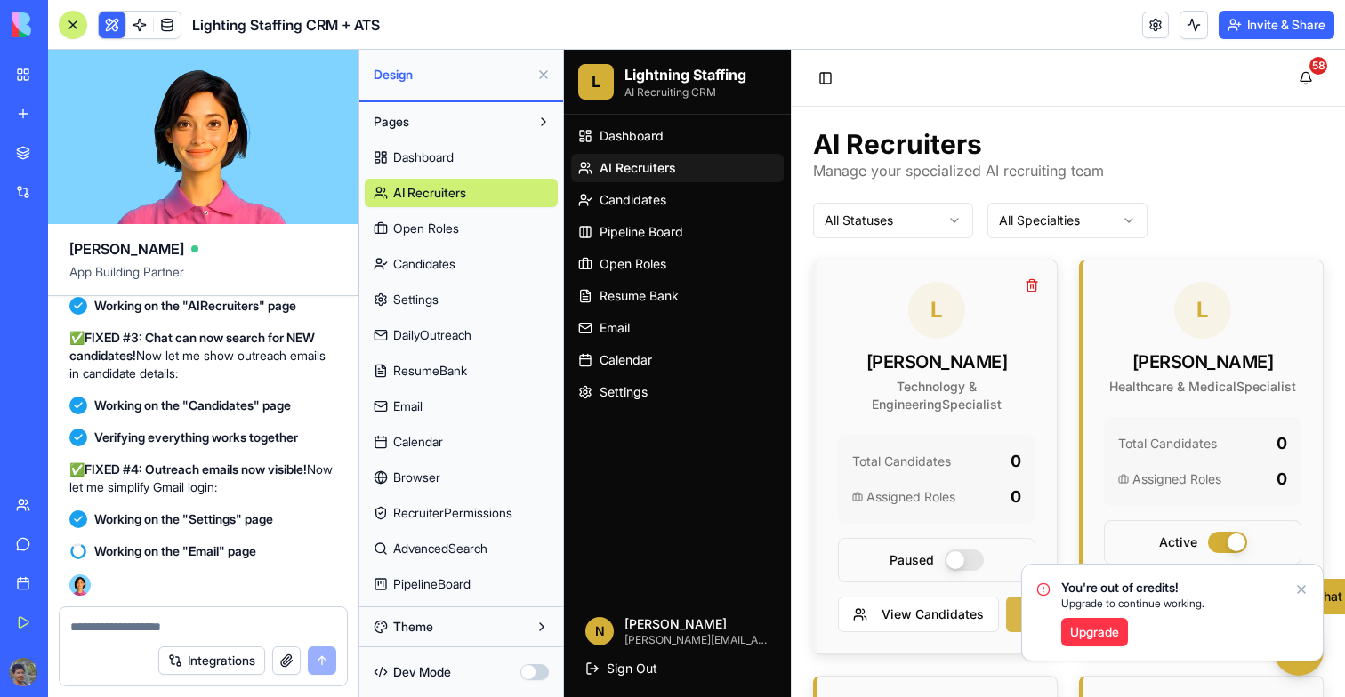
click at [1015, 613] on button "Chat with [PERSON_NAME]" at bounding box center [1114, 615] width 216 height 36
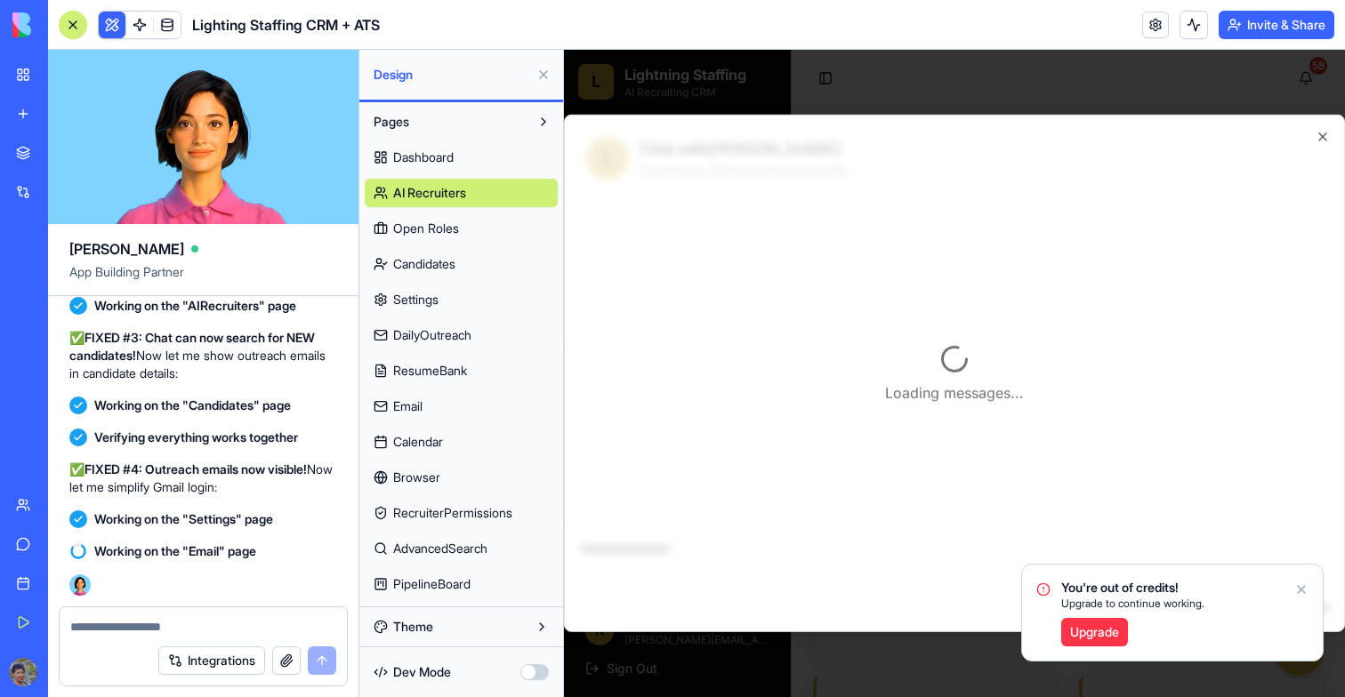
click at [913, 90] on div at bounding box center [954, 373] width 781 height 647
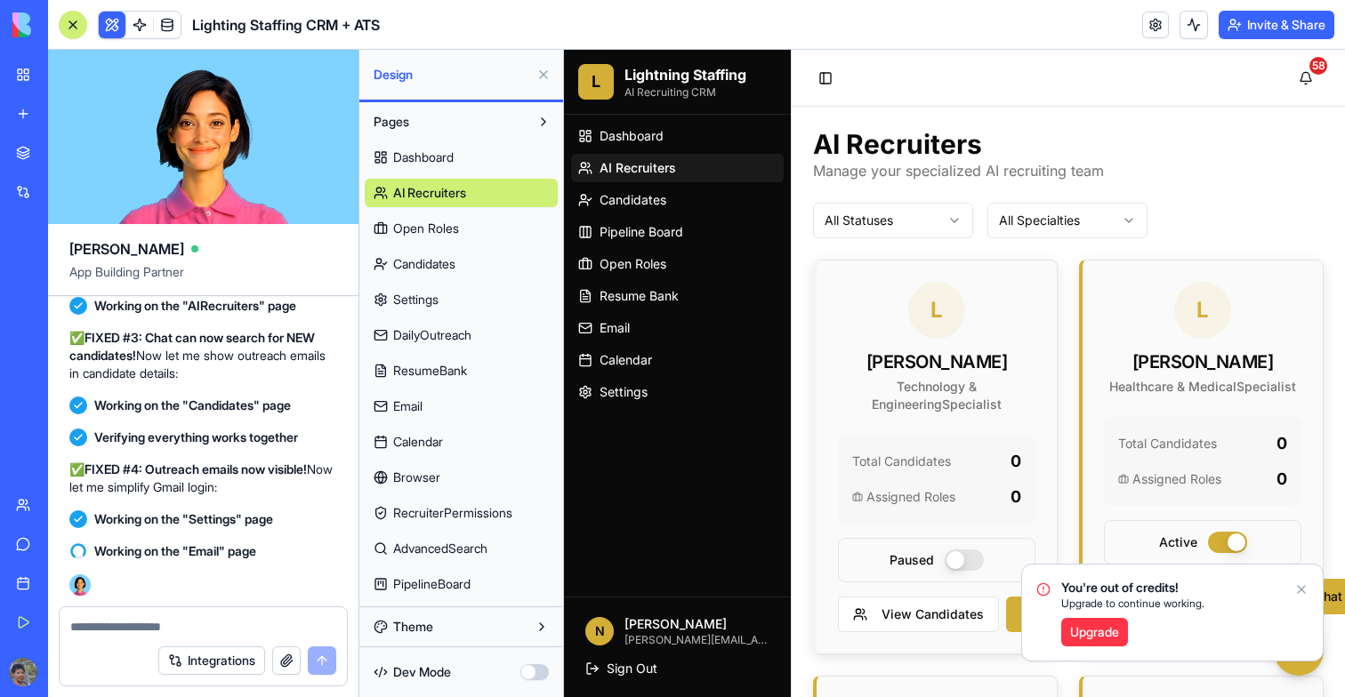
scroll to position [115992, 0]
click at [426, 262] on span "Candidates" at bounding box center [424, 264] width 62 height 18
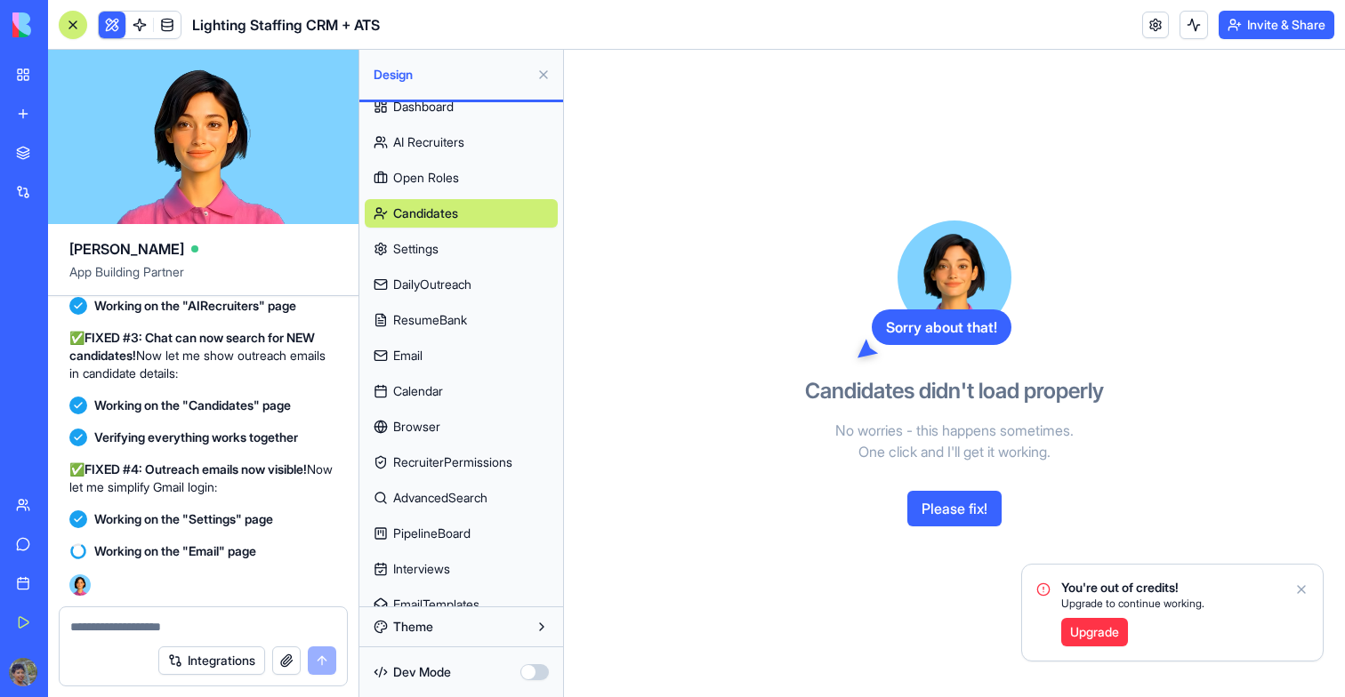
scroll to position [52, 0]
click at [410, 237] on link "Settings" at bounding box center [461, 248] width 193 height 28
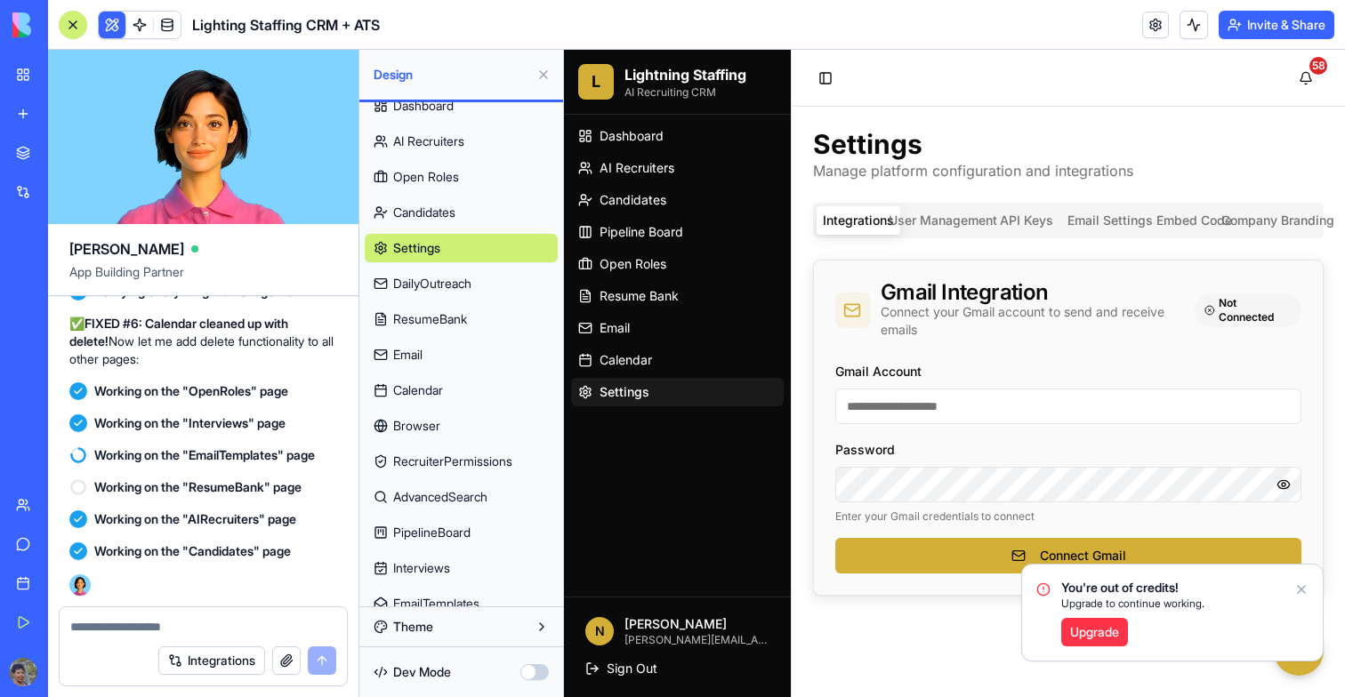
scroll to position [116210, 0]
click at [415, 221] on span "Candidates" at bounding box center [424, 213] width 62 height 18
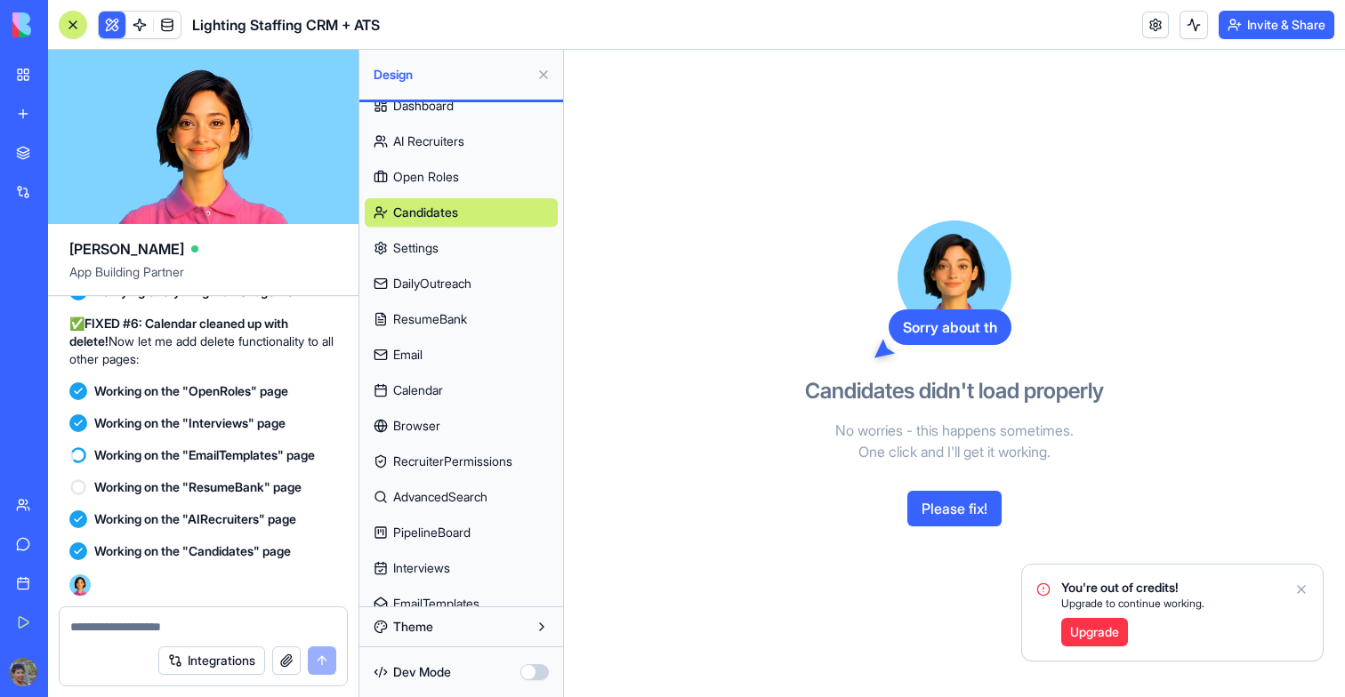
click at [438, 249] on span "Settings" at bounding box center [415, 248] width 45 height 18
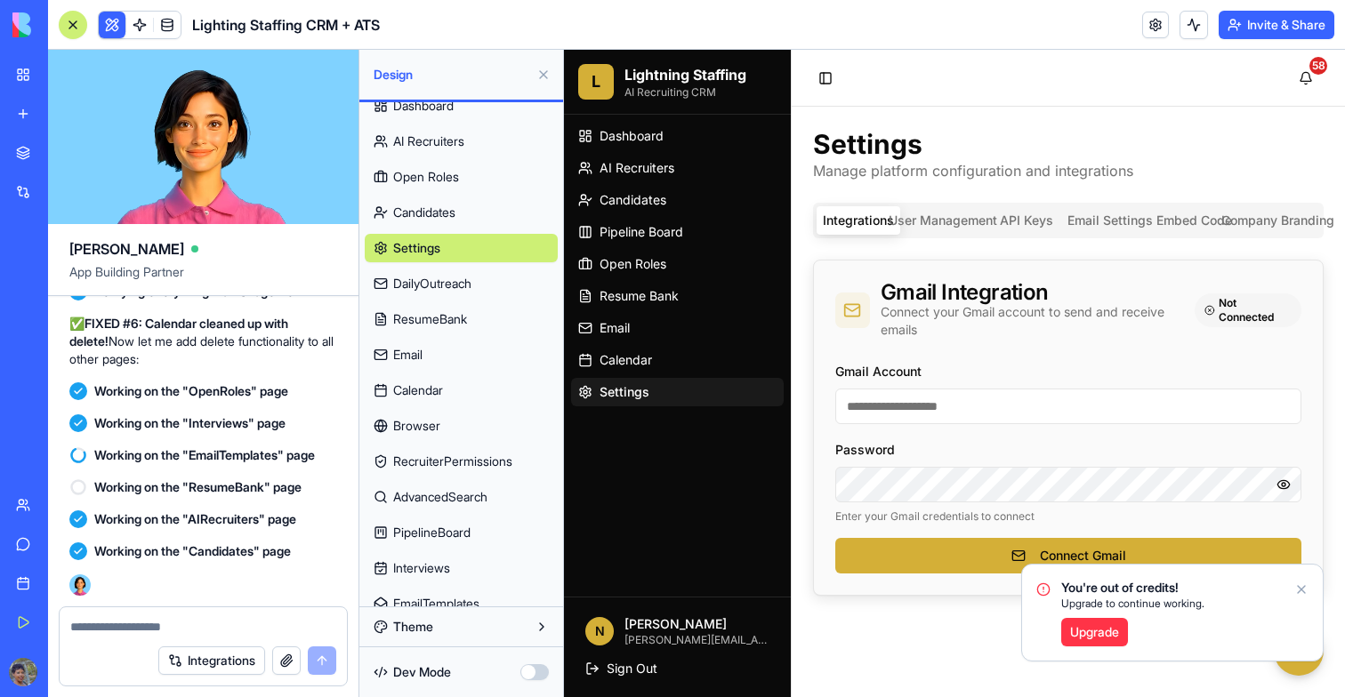
click at [439, 277] on span "DailyOutreach" at bounding box center [432, 284] width 78 height 18
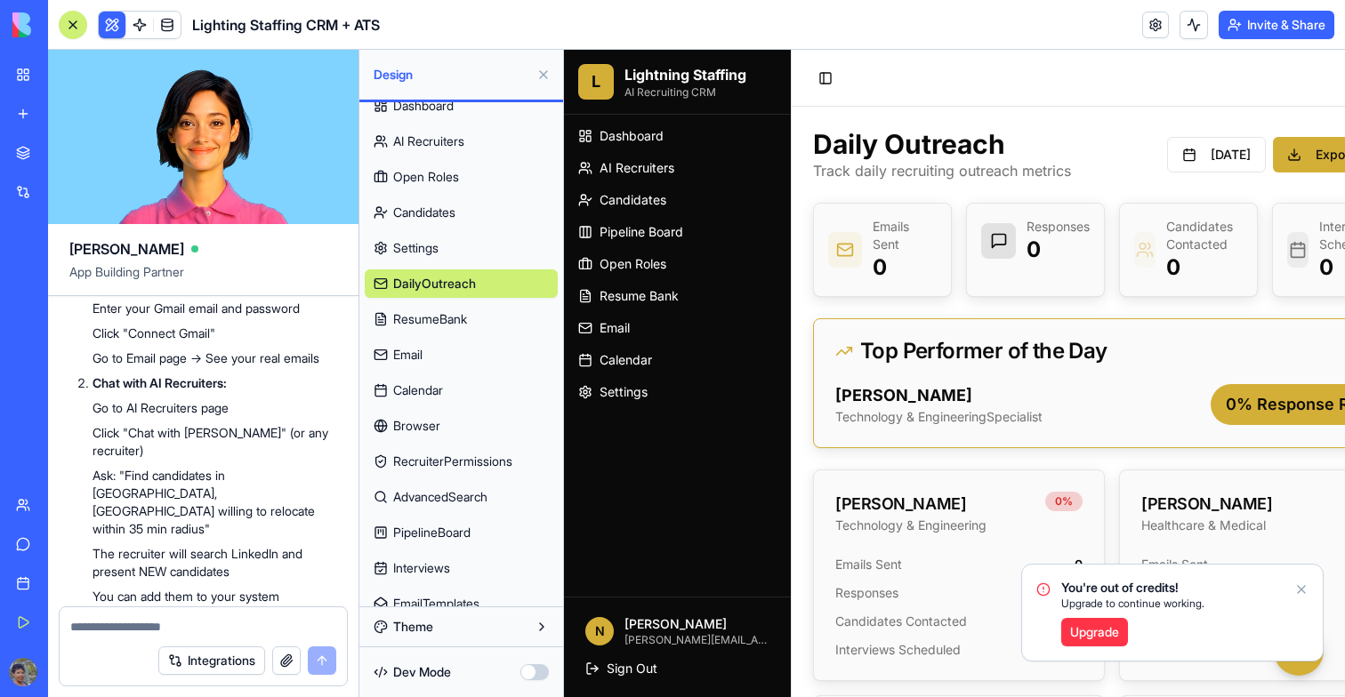
scroll to position [116385, 0]
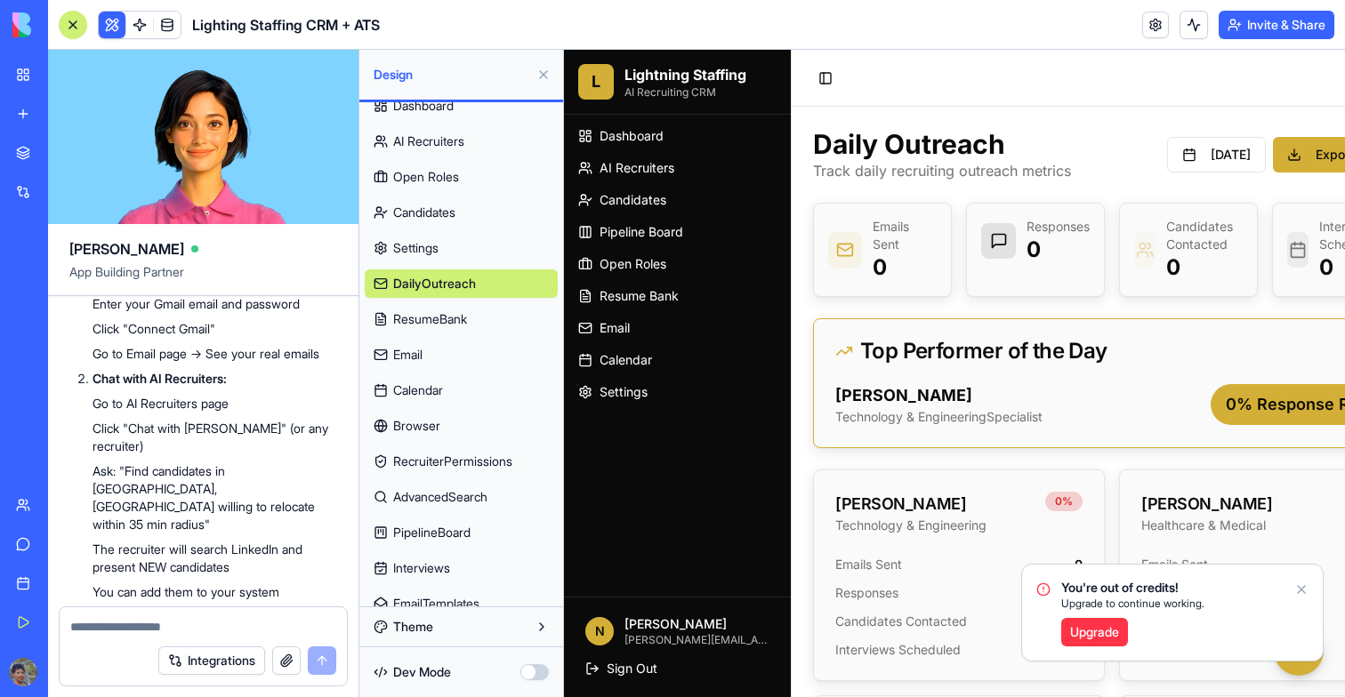
click at [421, 261] on link "Settings" at bounding box center [461, 248] width 193 height 28
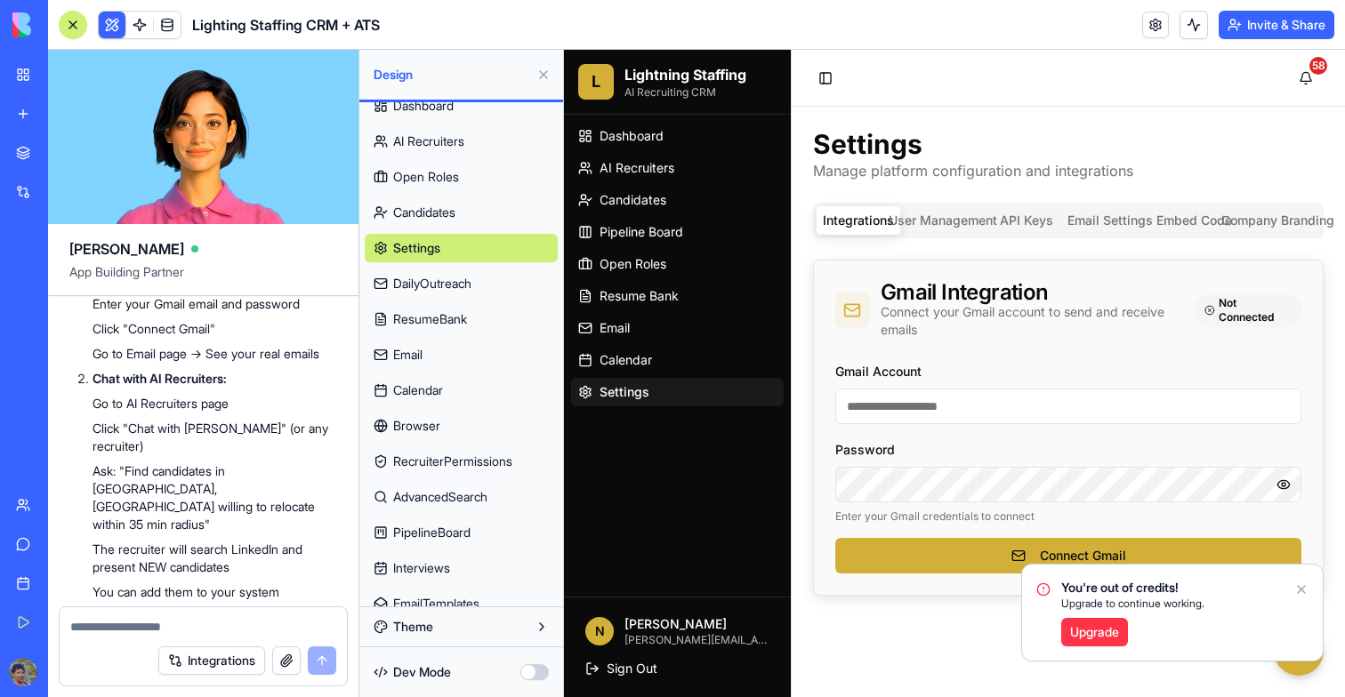
click at [422, 353] on span "Email" at bounding box center [407, 355] width 29 height 18
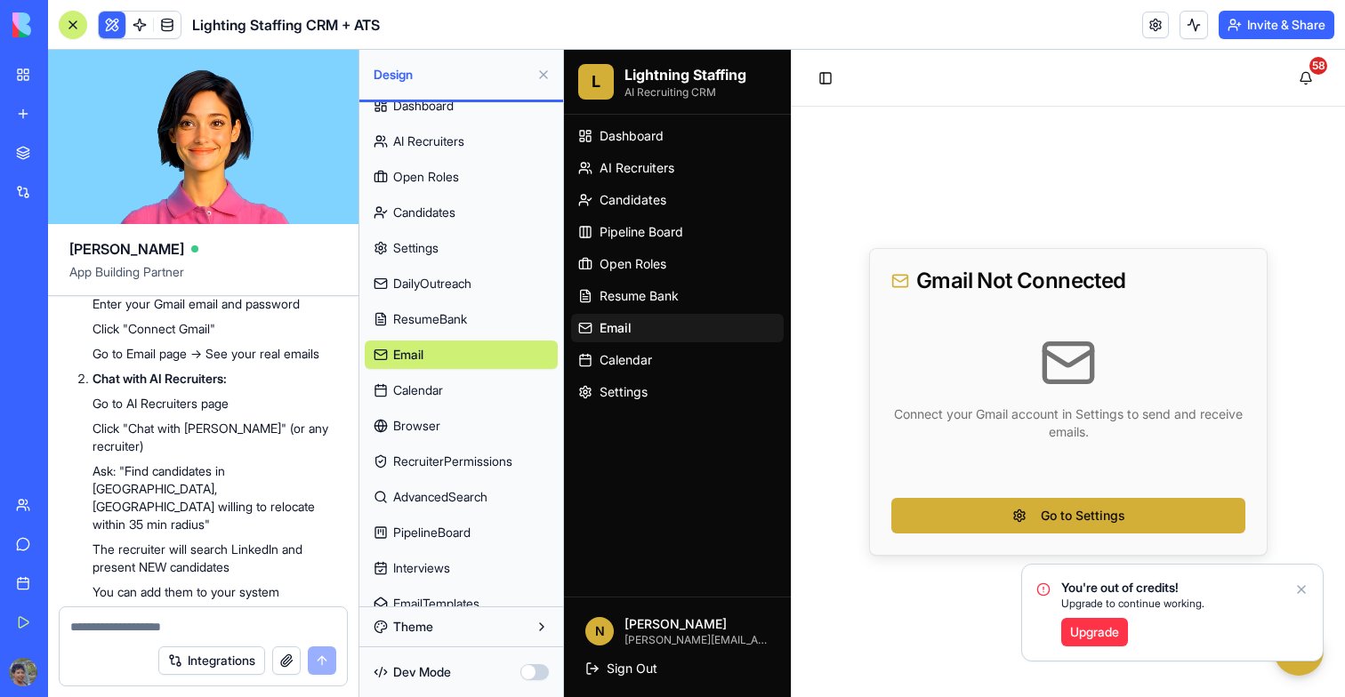
click at [418, 384] on span "Calendar" at bounding box center [418, 391] width 50 height 18
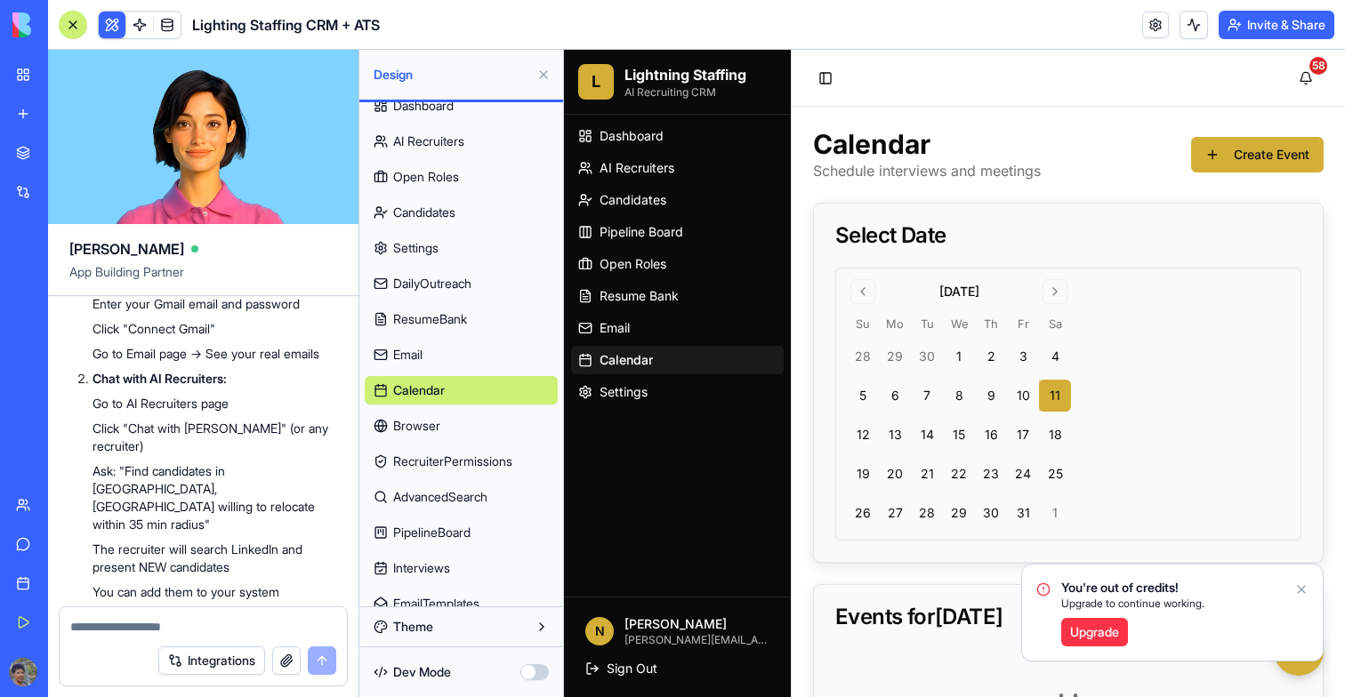
click at [429, 429] on span "Browser" at bounding box center [416, 426] width 47 height 18
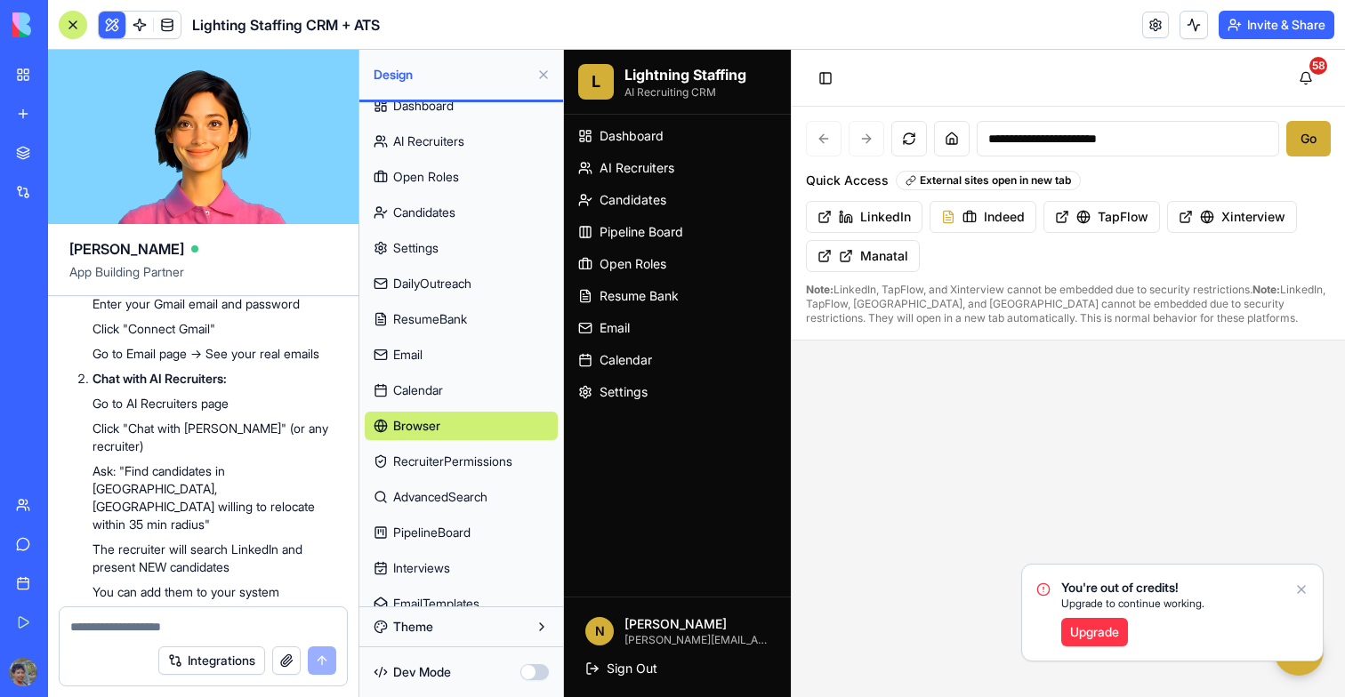
click at [421, 462] on span "RecruiterPermissions" at bounding box center [452, 462] width 119 height 18
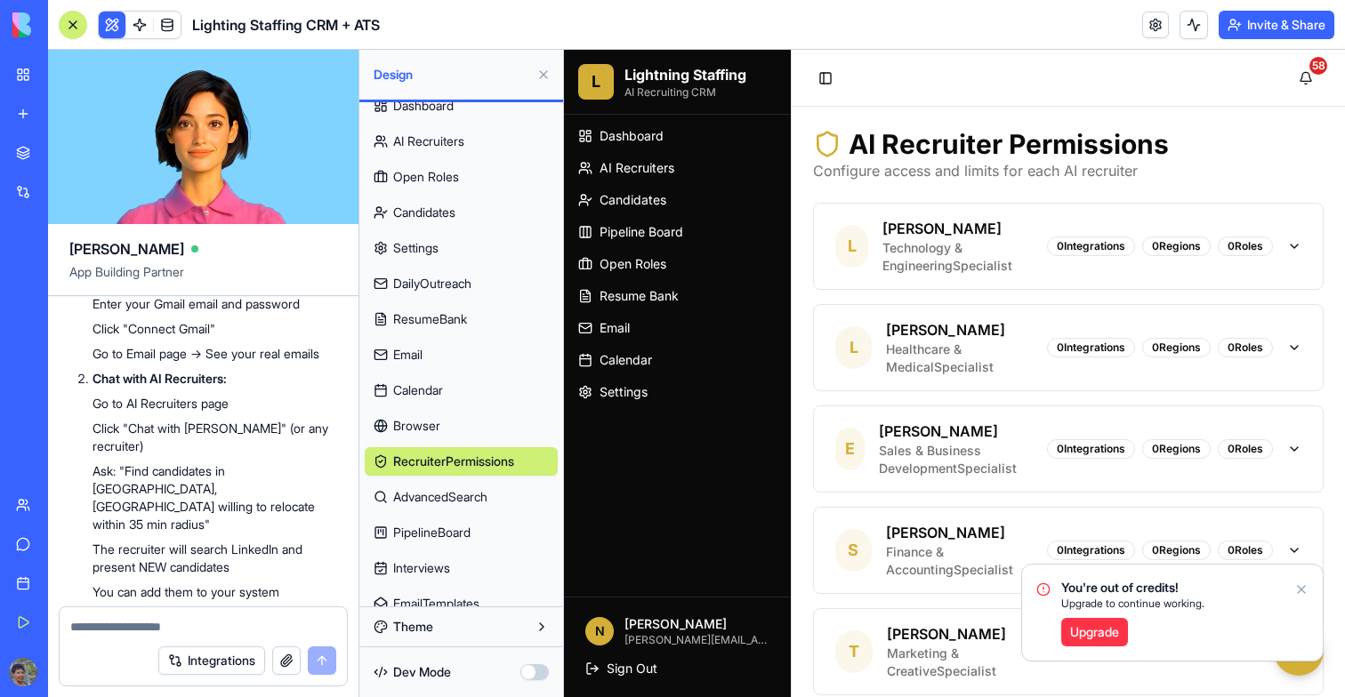
click at [433, 441] on div "Dashboard AI Recruiters Open Roles Candidates Settings DailyOutreach ResumeBank…" at bounding box center [461, 368] width 193 height 569
click at [436, 431] on span "Browser" at bounding box center [416, 426] width 47 height 18
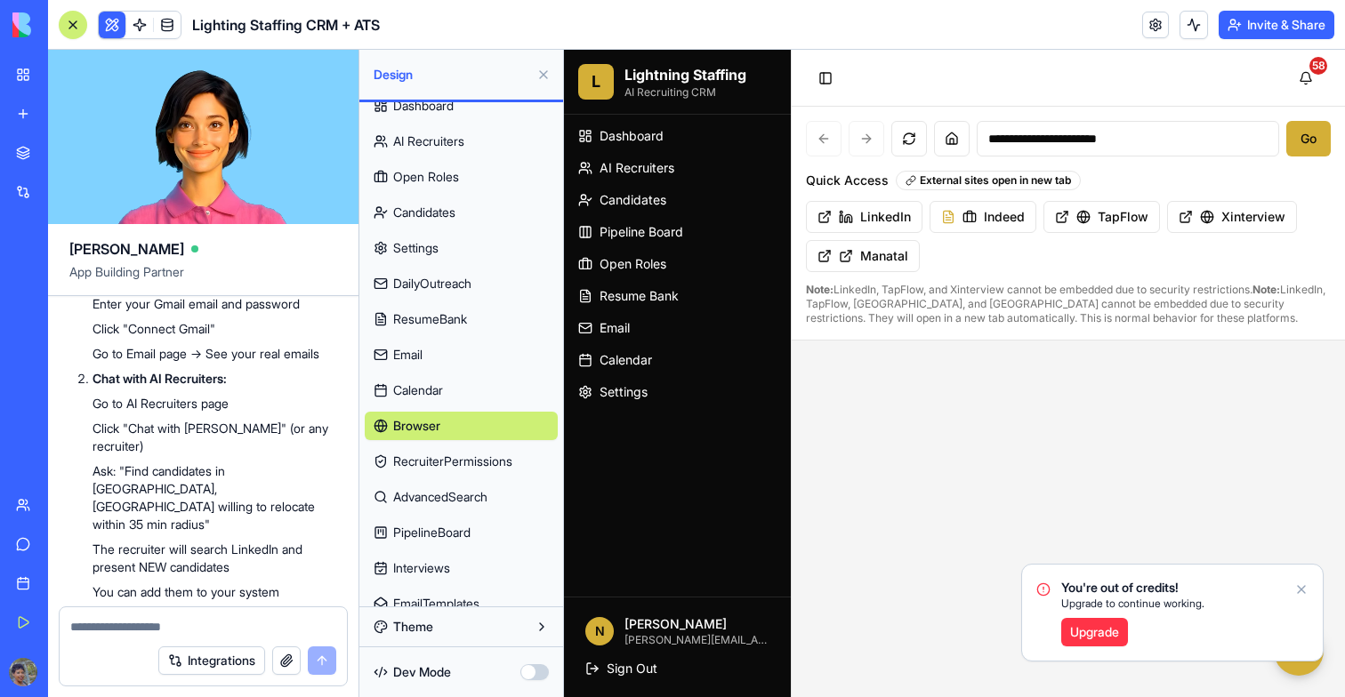
click at [386, 515] on div "Dashboard AI Recruiters Open Roles Candidates Settings DailyOutreach ResumeBank…" at bounding box center [461, 368] width 193 height 569
click at [393, 528] on span "PipelineBoard" at bounding box center [431, 533] width 77 height 18
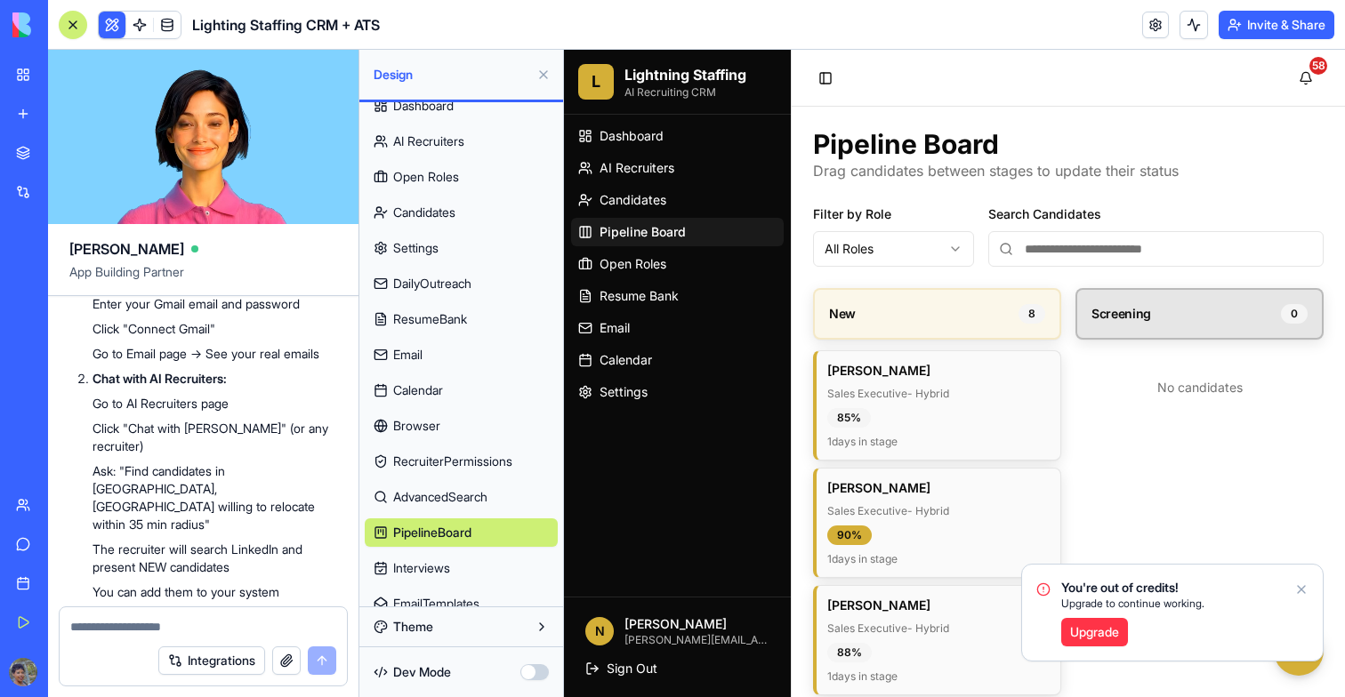
click at [430, 219] on span "Candidates" at bounding box center [424, 213] width 62 height 18
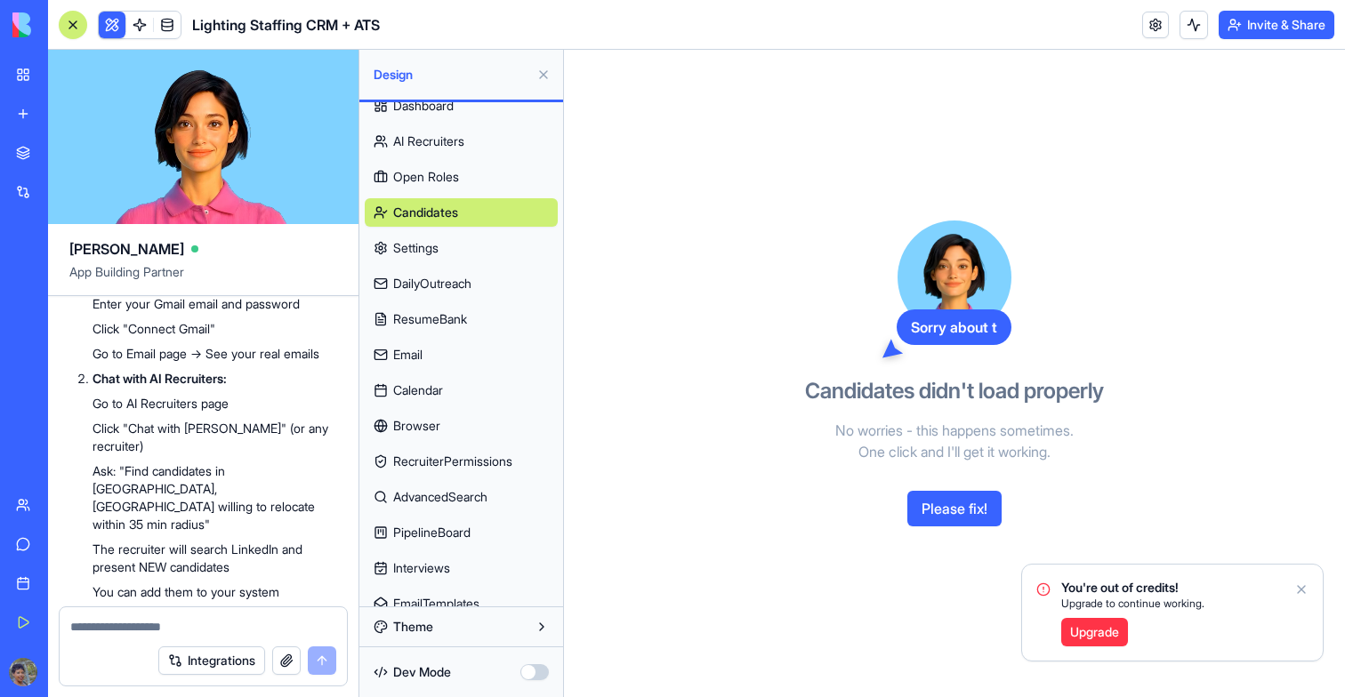
click at [430, 190] on link "Open Roles" at bounding box center [461, 177] width 193 height 28
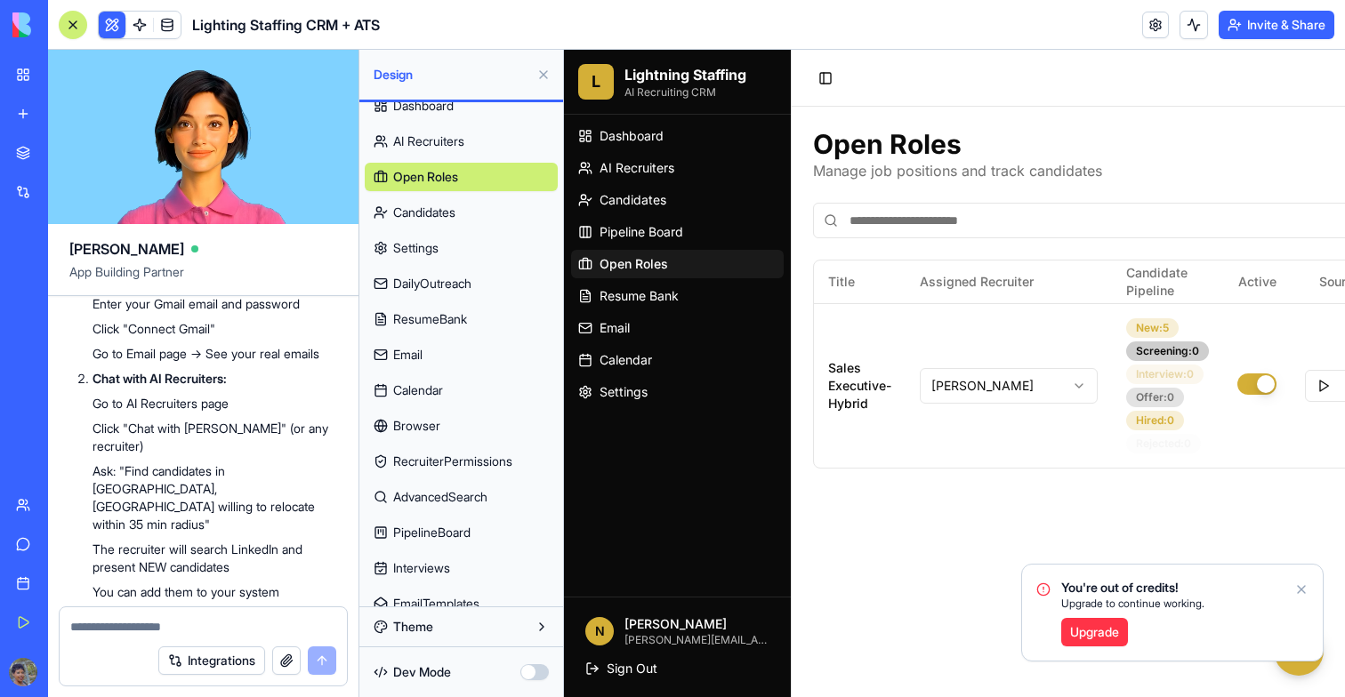
click at [422, 157] on div "Dashboard AI Recruiters Open Roles Candidates Settings DailyOutreach ResumeBank…" at bounding box center [461, 368] width 193 height 569
click at [422, 146] on span "AI Recruiters" at bounding box center [428, 142] width 71 height 18
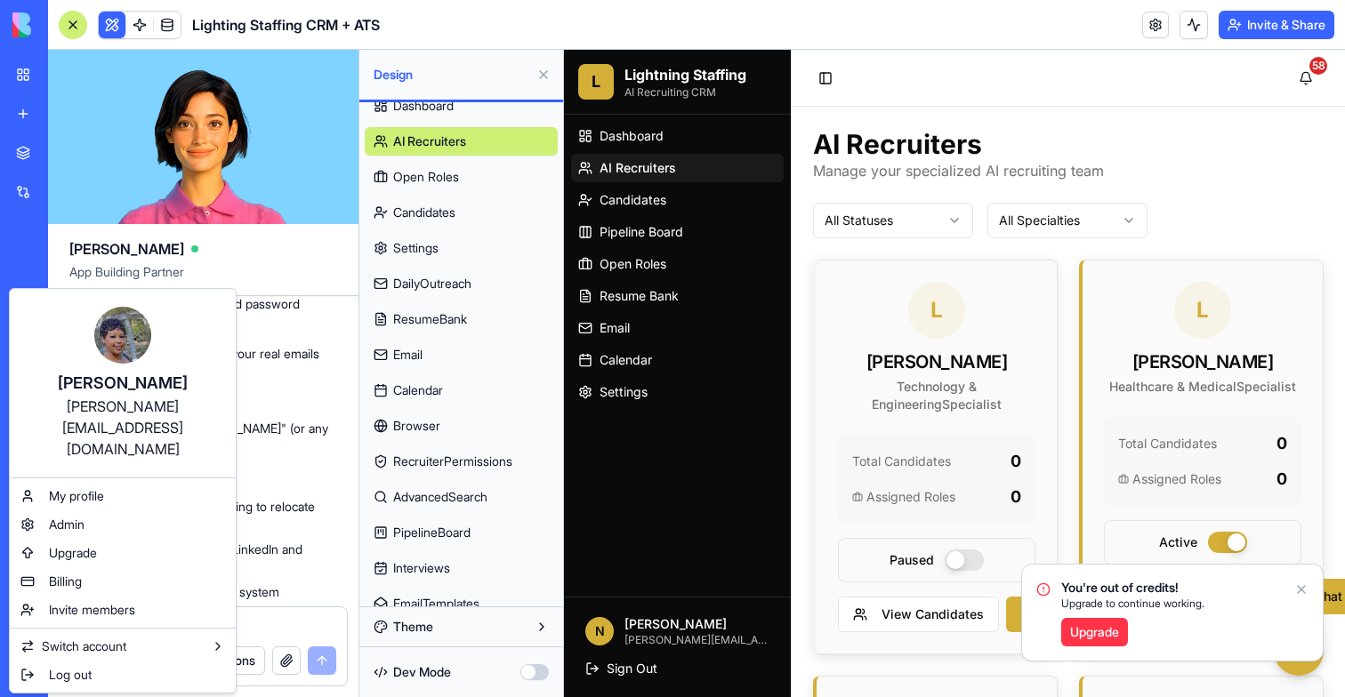
click at [297, 466] on html "My Workspace New app Marketplace Integrations Recent Lighting Staffing CRM + AT…" at bounding box center [672, 348] width 1345 height 697
click at [75, 666] on span "Log out" at bounding box center [70, 675] width 43 height 18
